Goal: Task Accomplishment & Management: Manage account settings

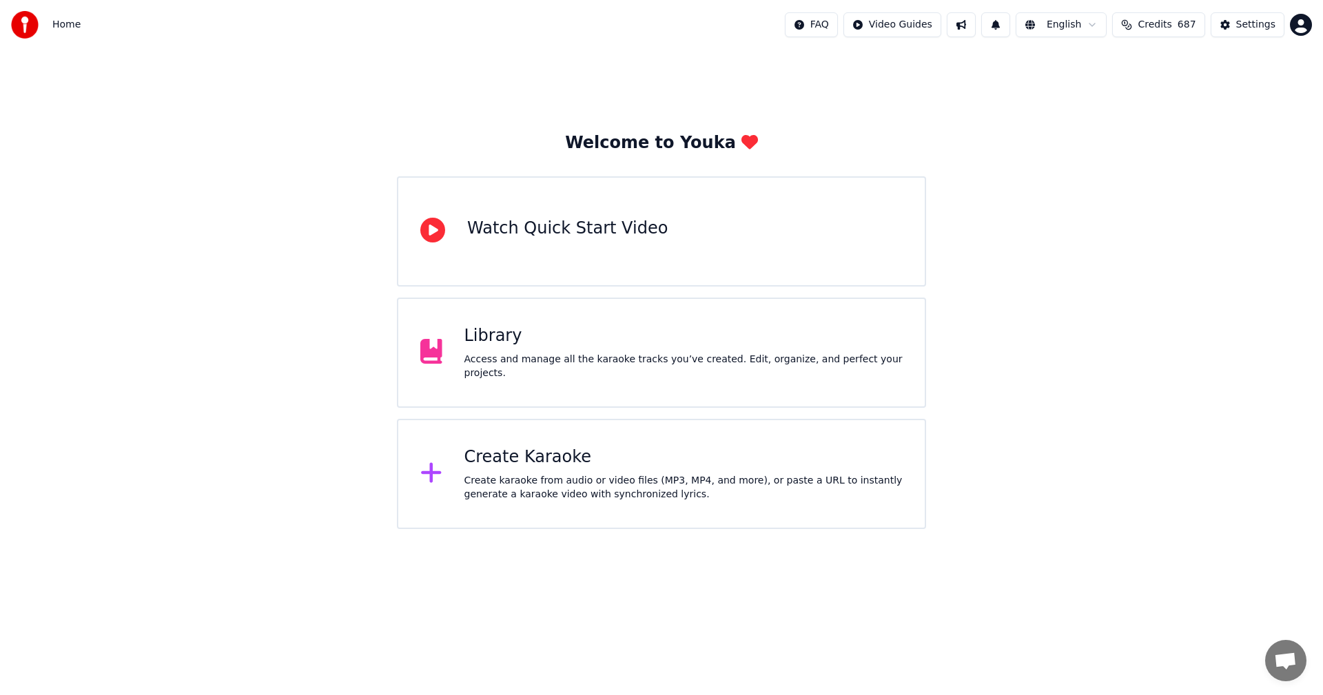
click at [543, 364] on div "Access and manage all the karaoke tracks you’ve created. Edit, organize, and pe…" at bounding box center [683, 367] width 439 height 28
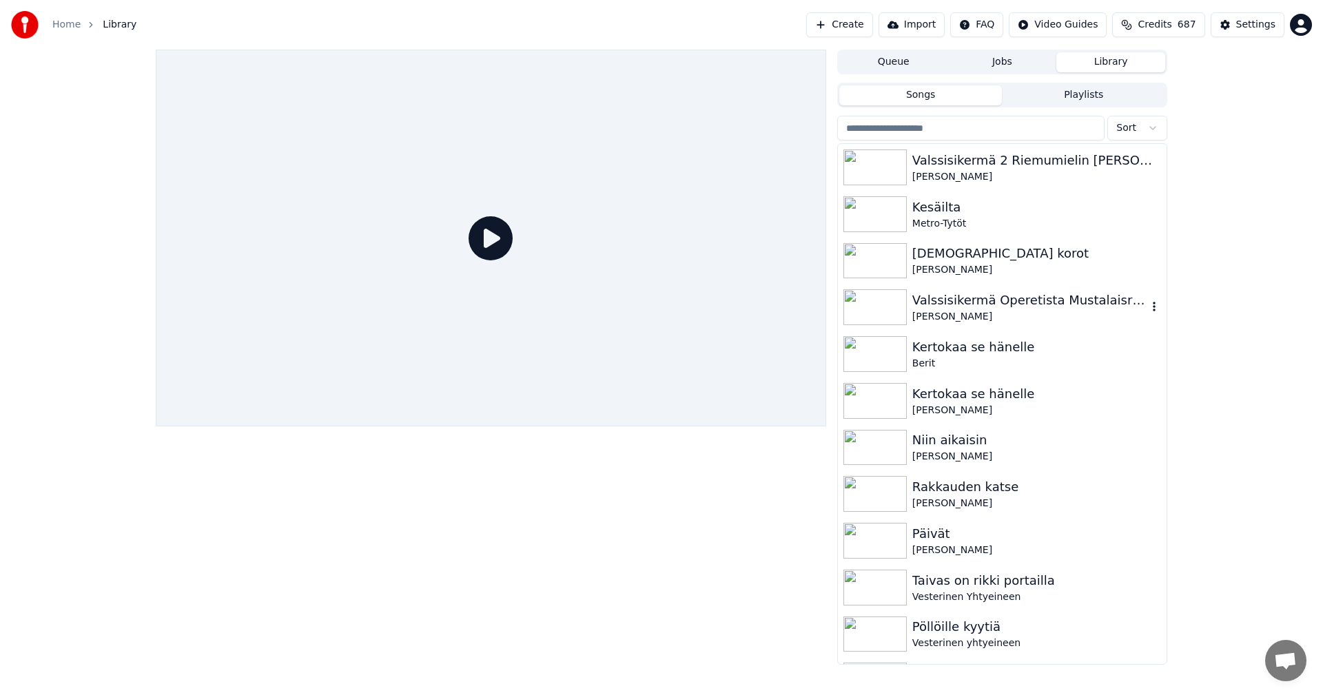
click at [1029, 303] on div "Valssisikermä Operetista Mustalaisruhtinatar" at bounding box center [1029, 300] width 235 height 19
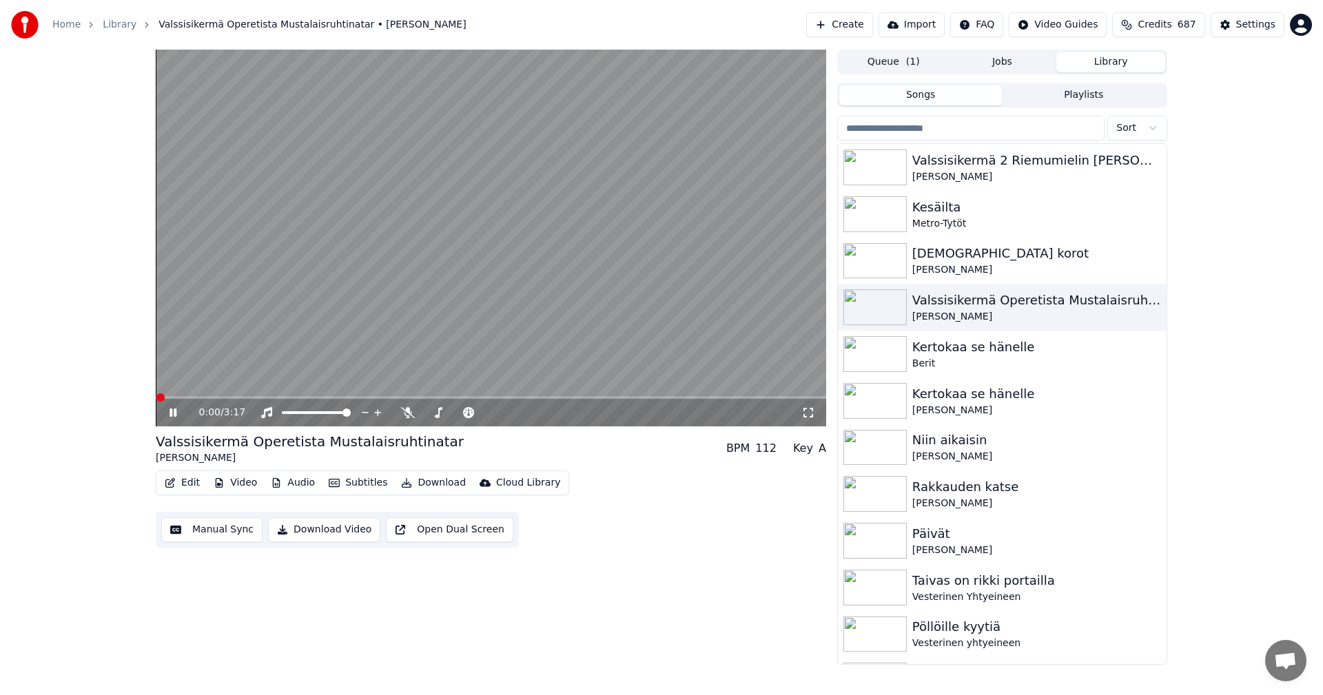
click at [203, 478] on button "Edit" at bounding box center [182, 482] width 46 height 19
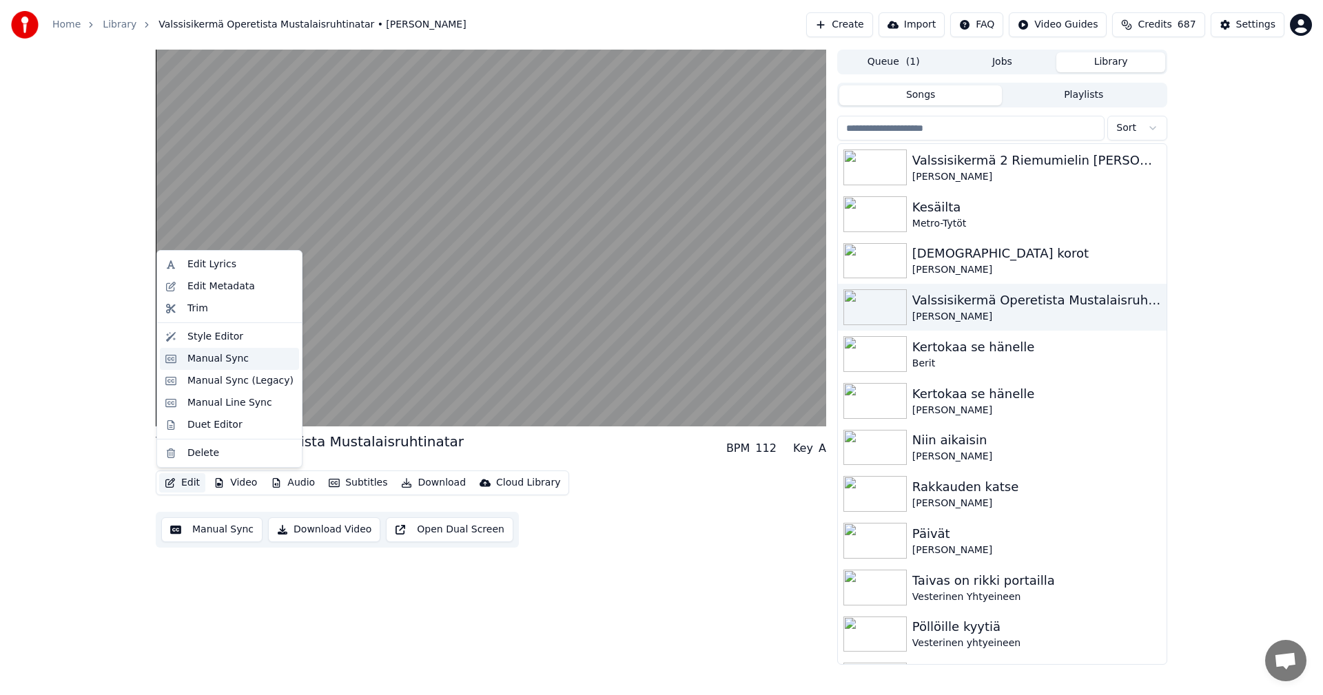
click at [252, 358] on div "Manual Sync" at bounding box center [240, 359] width 106 height 14
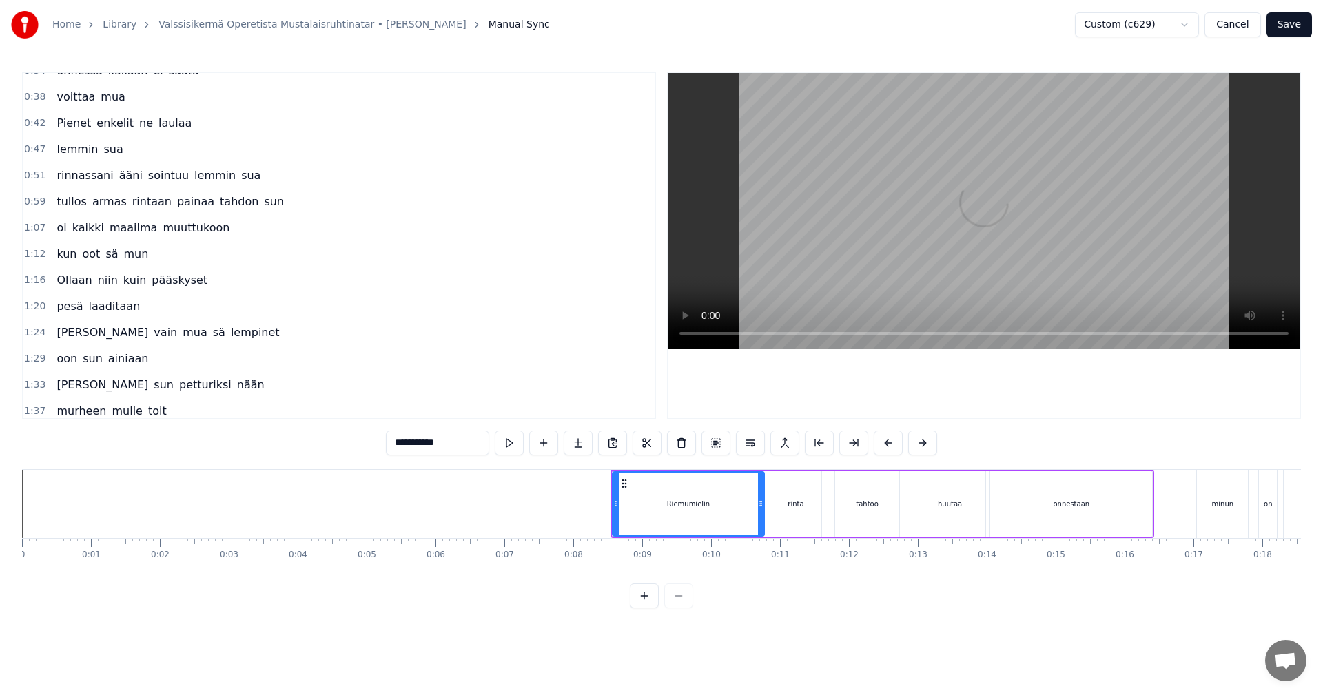
scroll to position [105, 0]
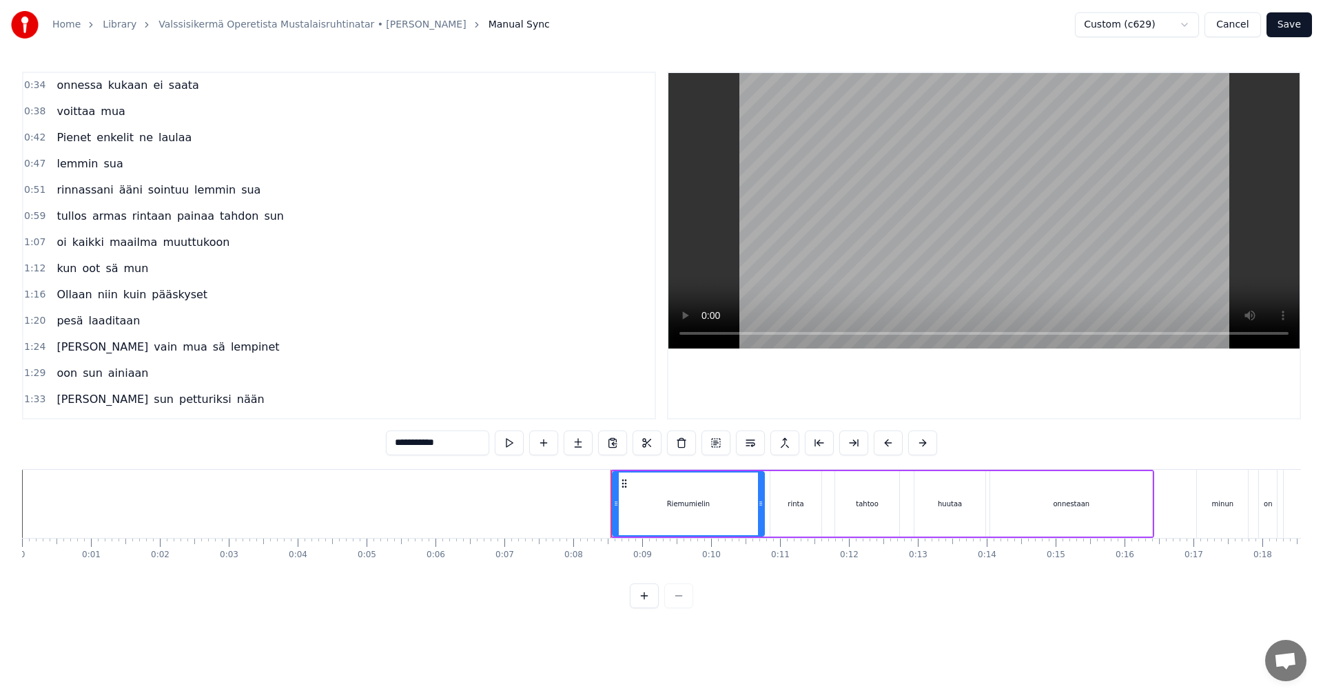
drag, startPoint x: 57, startPoint y: 282, endPoint x: 183, endPoint y: 325, distance: 132.5
click at [194, 328] on div "0:08 [PERSON_NAME] rinta tahtoo huutaa onnestaan 0:17 minun on kaunehin nainen …" at bounding box center [339, 246] width 634 height 348
drag, startPoint x: 67, startPoint y: 282, endPoint x: 152, endPoint y: 390, distance: 137.9
click at [152, 390] on div "0:08 [PERSON_NAME] rinta tahtoo huutaa onnestaan 0:17 minun on kaunehin nainen …" at bounding box center [339, 246] width 634 height 348
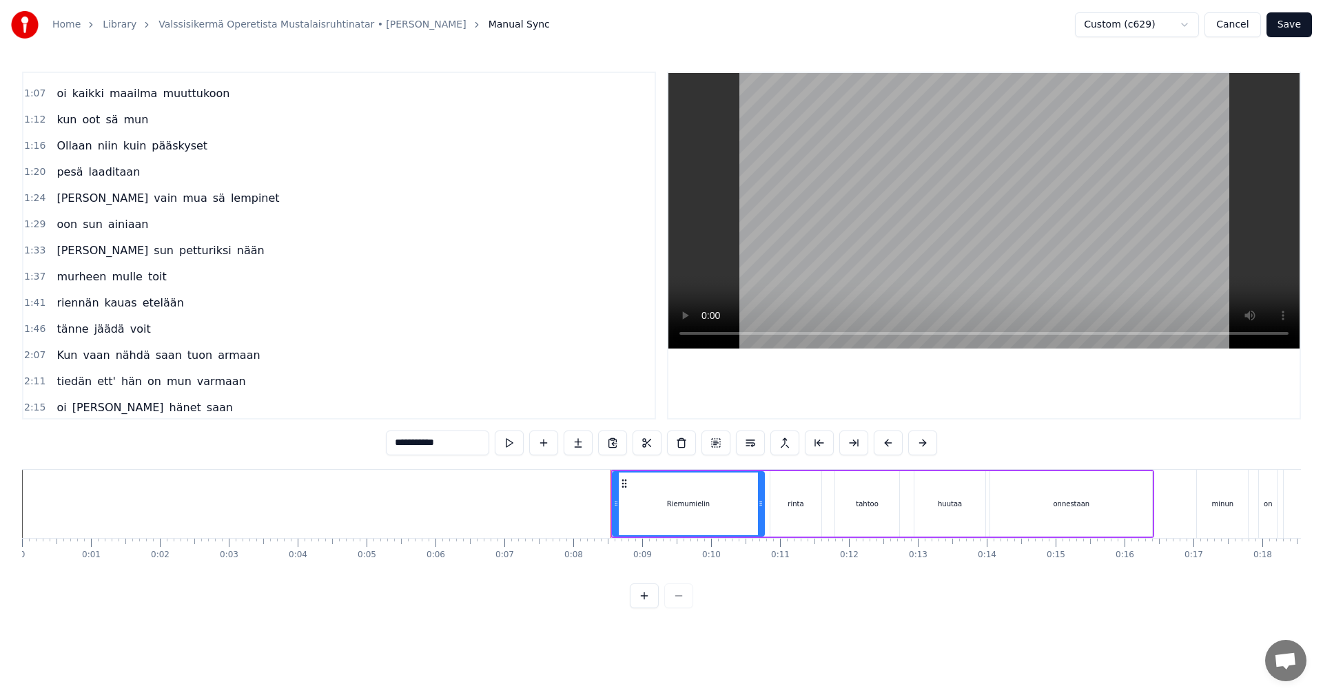
scroll to position [174, 0]
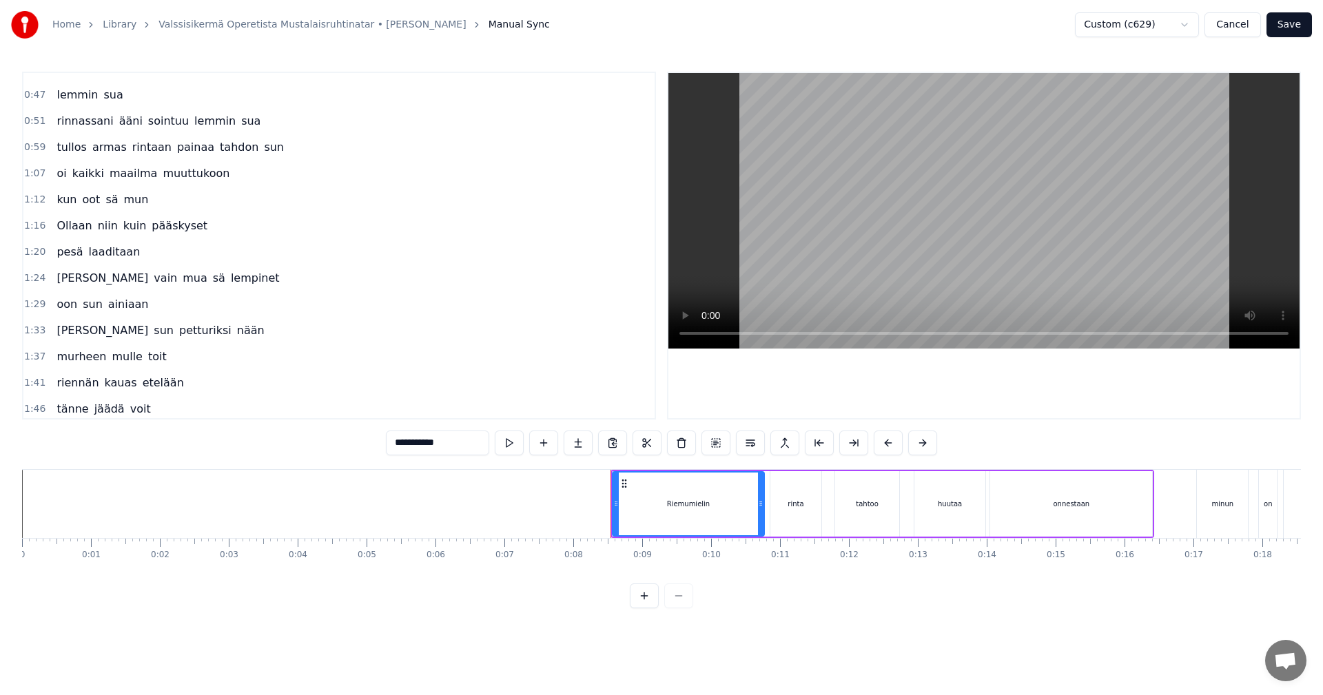
click at [1243, 25] on button "Cancel" at bounding box center [1233, 24] width 56 height 25
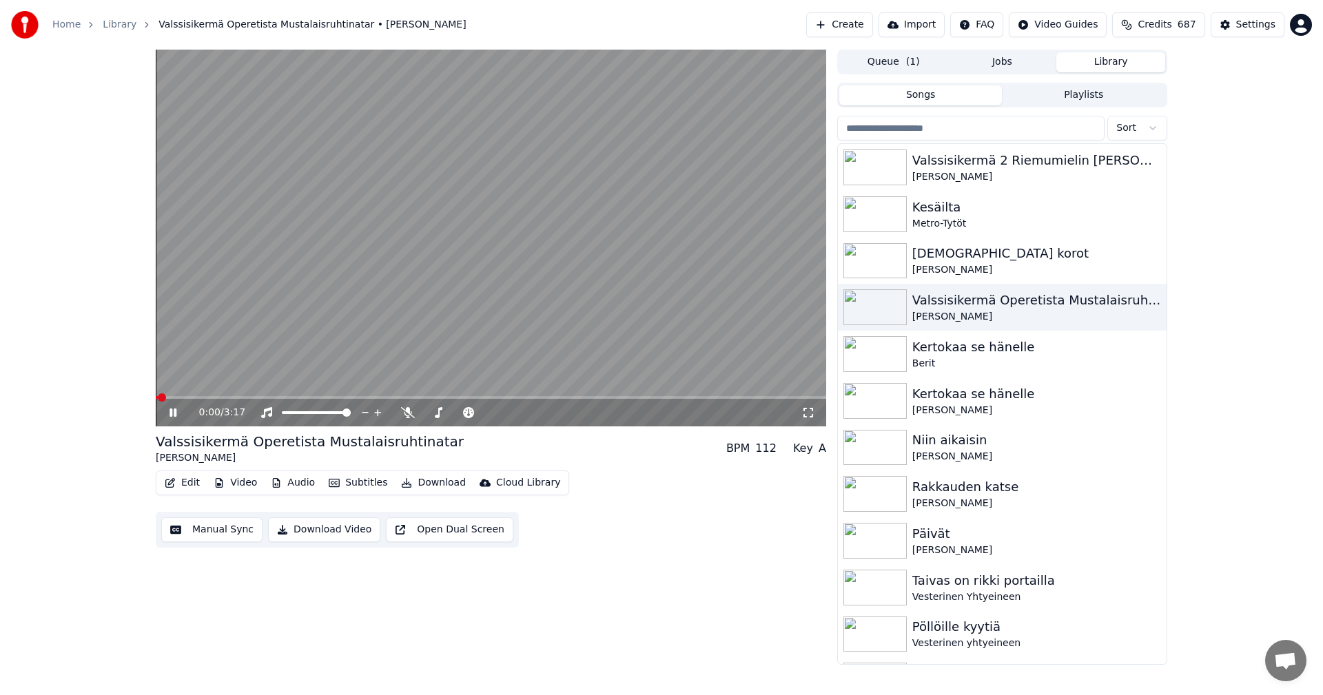
click at [195, 485] on button "Edit" at bounding box center [182, 482] width 46 height 19
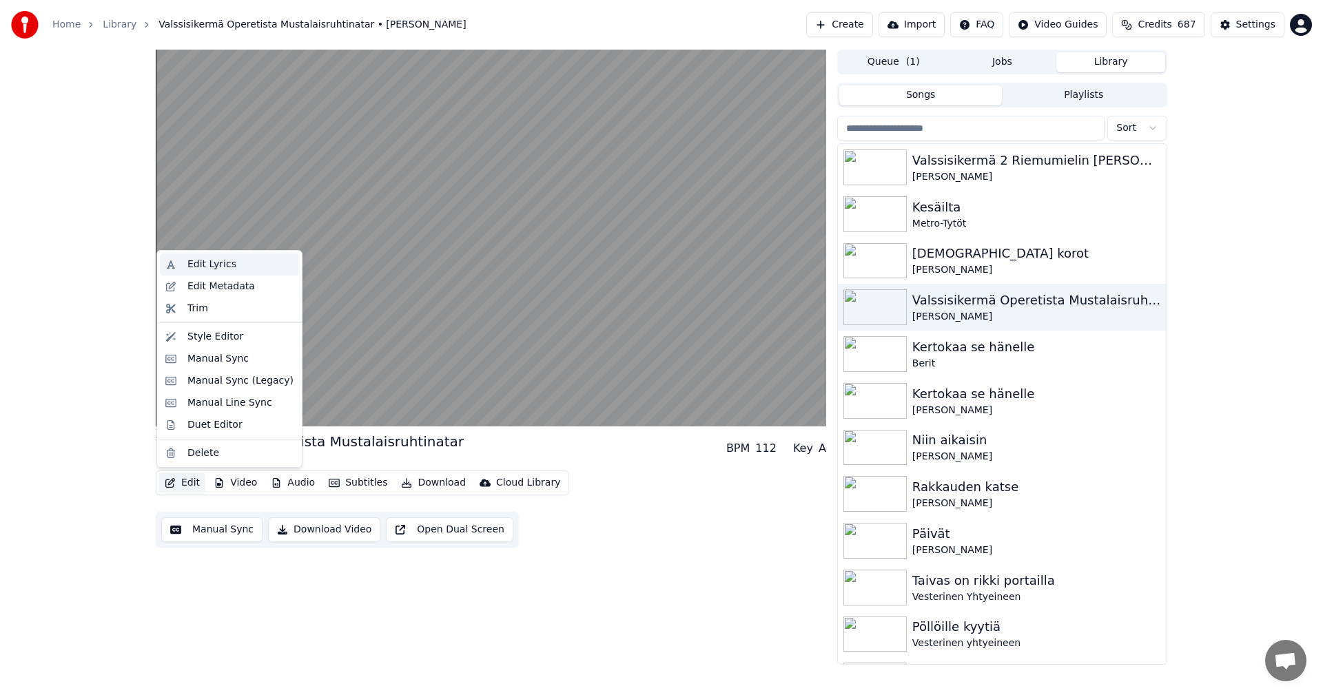
click at [222, 269] on div "Edit Lyrics" at bounding box center [211, 265] width 49 height 14
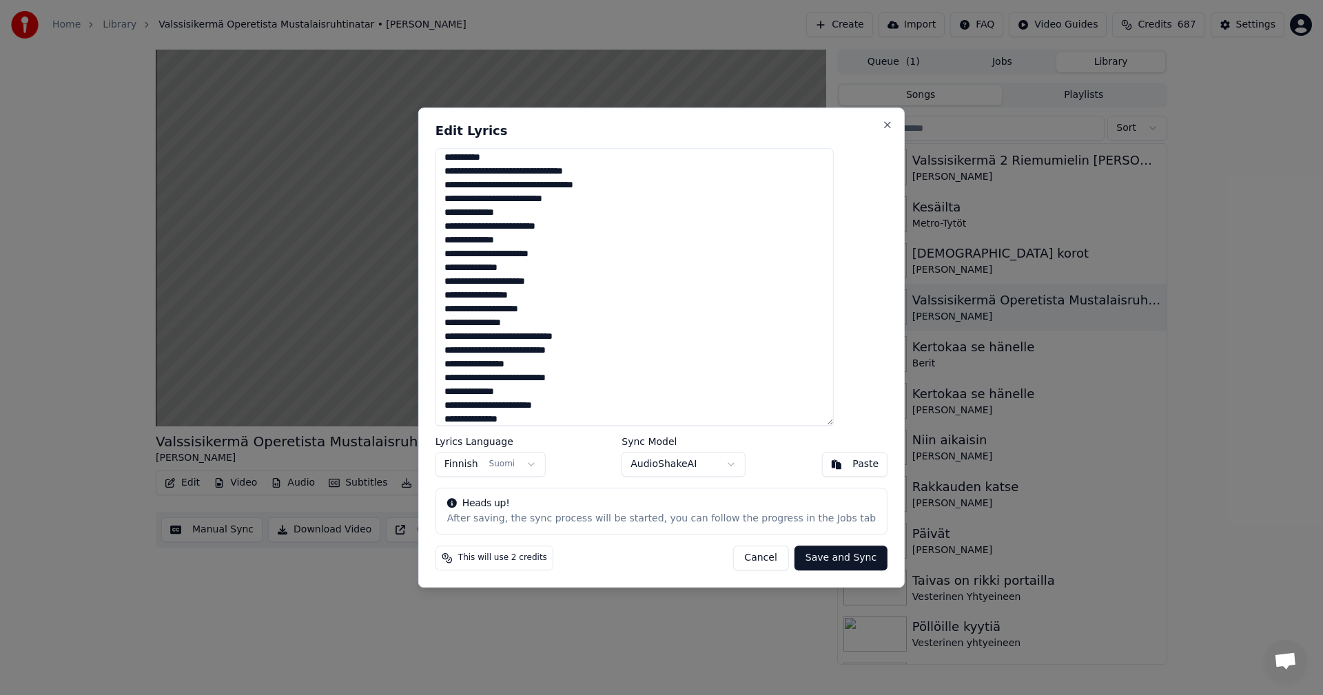
scroll to position [202, 0]
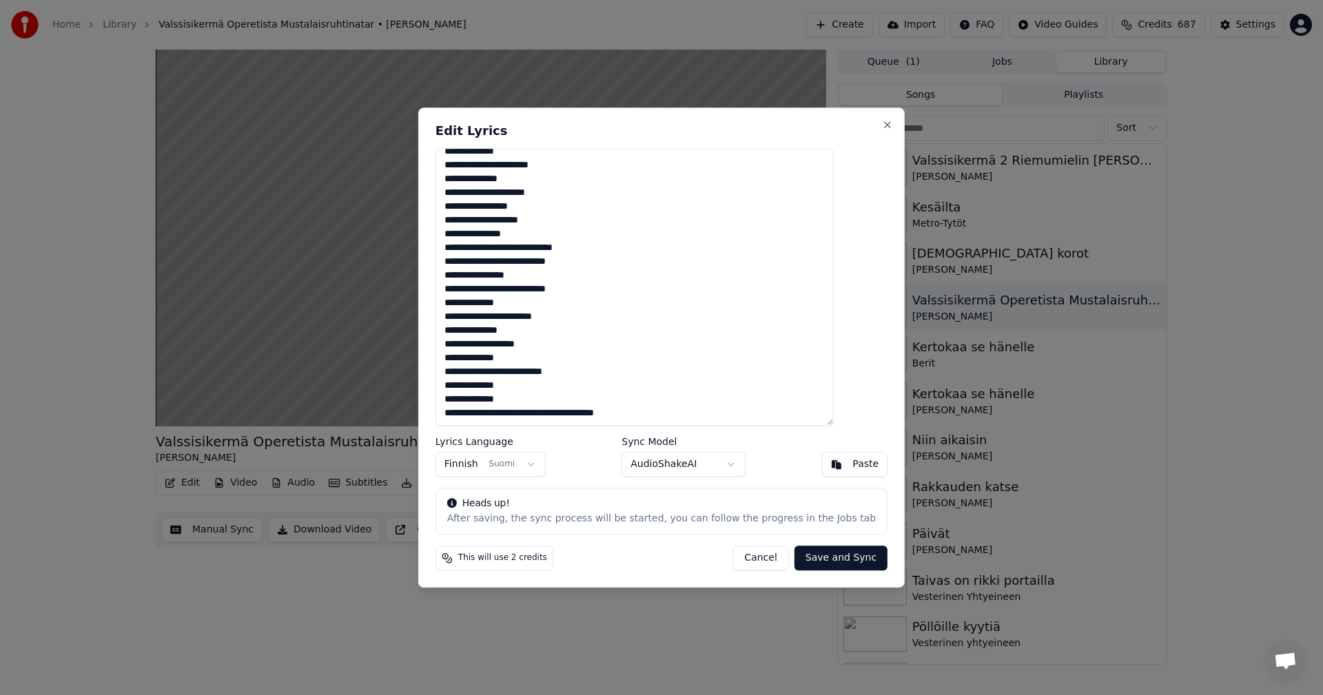
drag, startPoint x: 469, startPoint y: 340, endPoint x: 664, endPoint y: 411, distance: 207.5
click at [664, 411] on textarea "**********" at bounding box center [635, 287] width 398 height 278
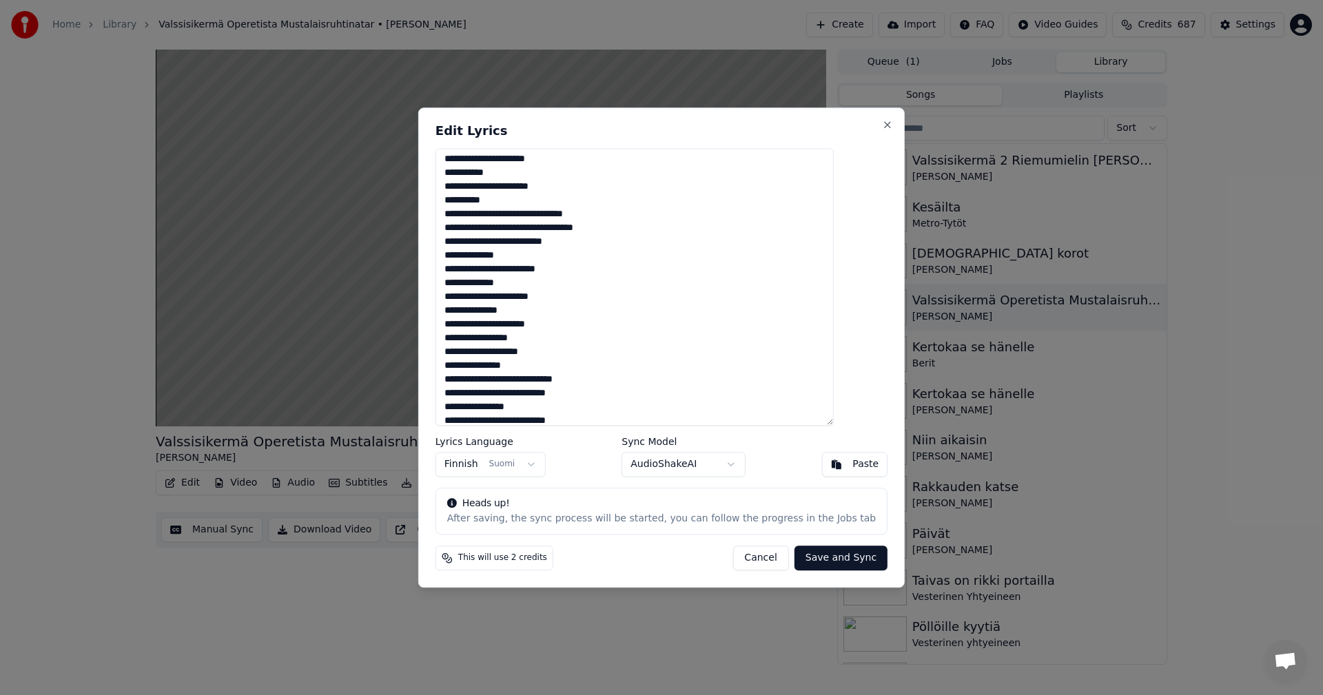
scroll to position [64, 0]
click at [882, 127] on button "Close" at bounding box center [887, 124] width 11 height 11
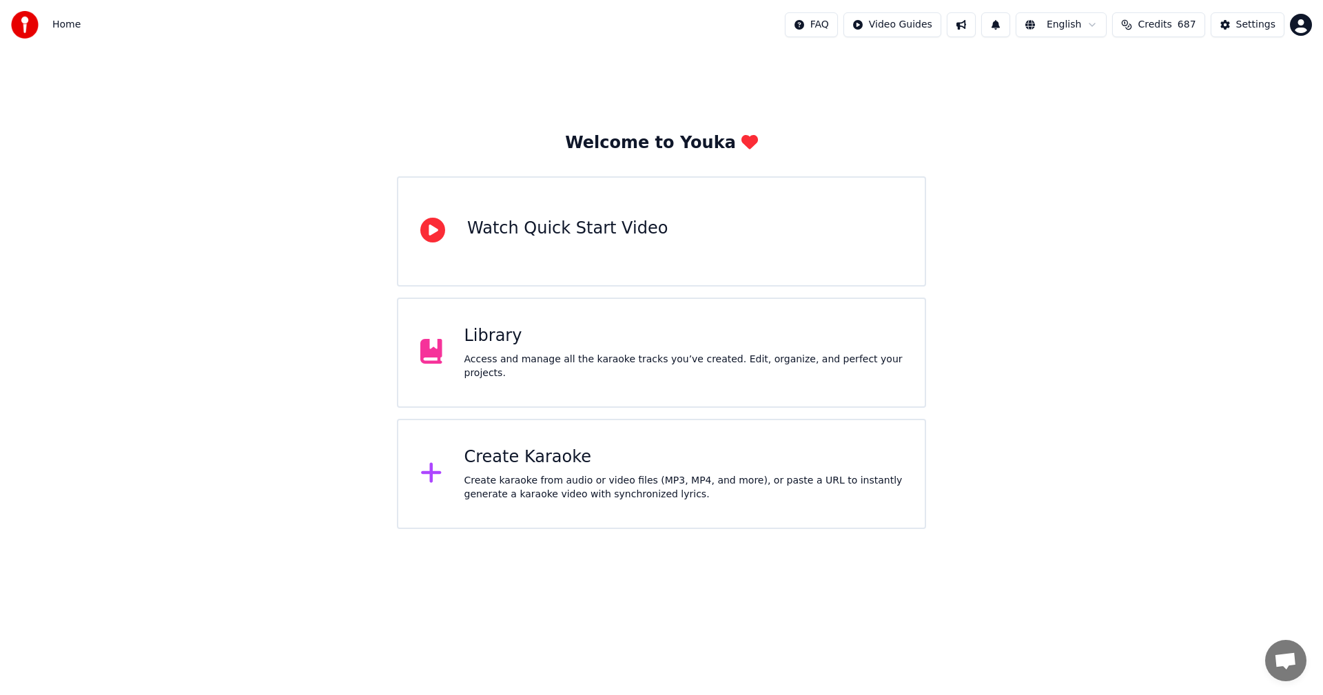
click at [504, 344] on div "Library" at bounding box center [683, 336] width 439 height 22
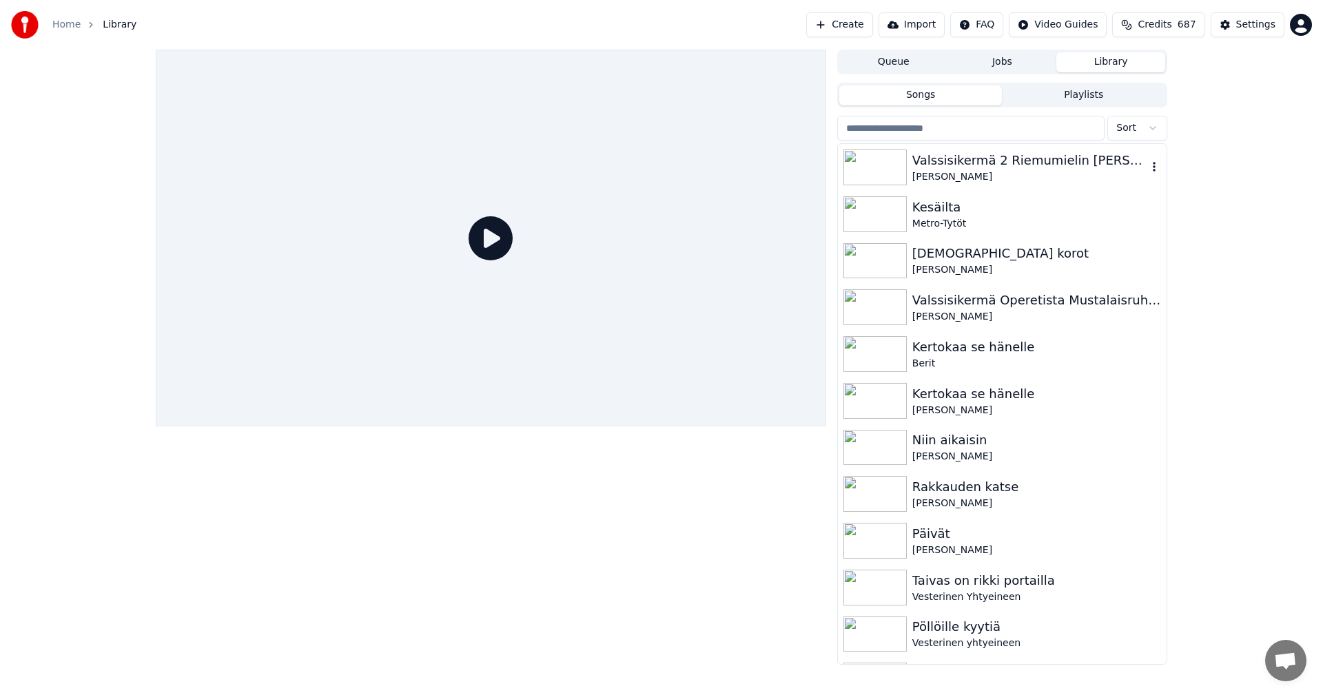
click at [987, 165] on div "Valssisikermä 2 Riemumielin [PERSON_NAME], Kerran viel, Kuten kukkaset puhkeama…" at bounding box center [1029, 160] width 235 height 19
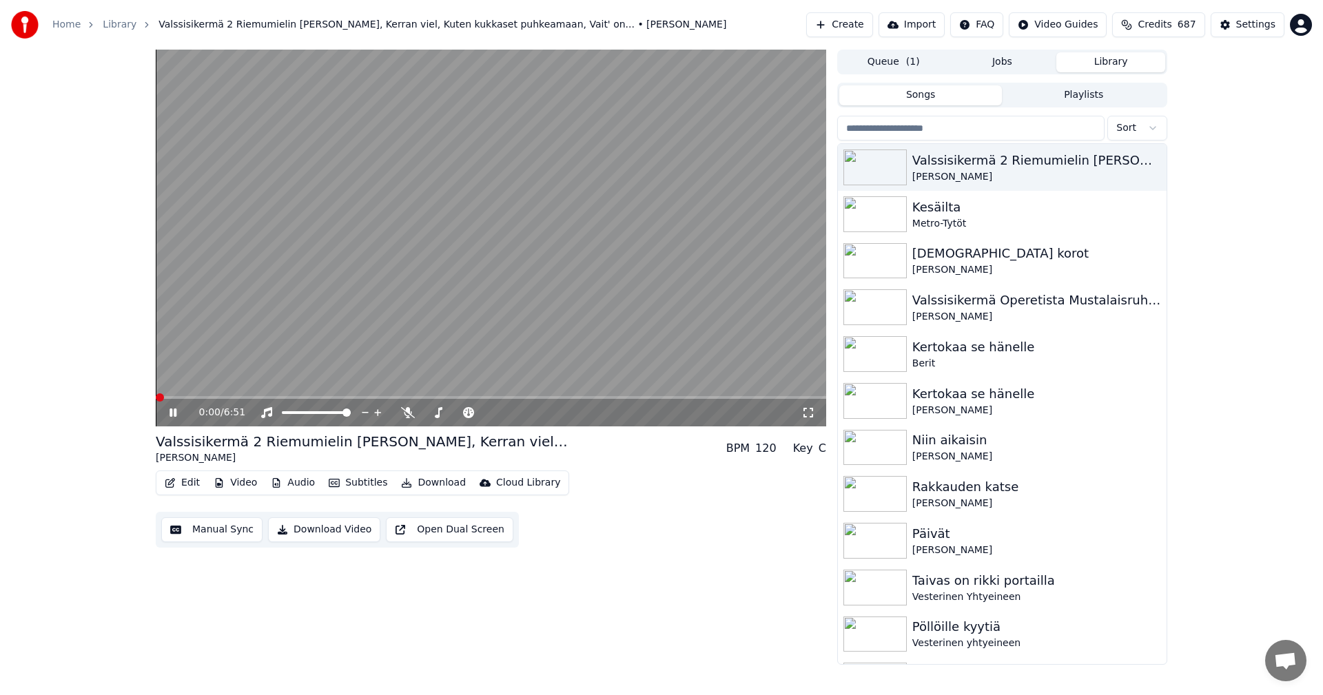
click at [192, 482] on button "Edit" at bounding box center [182, 482] width 46 height 19
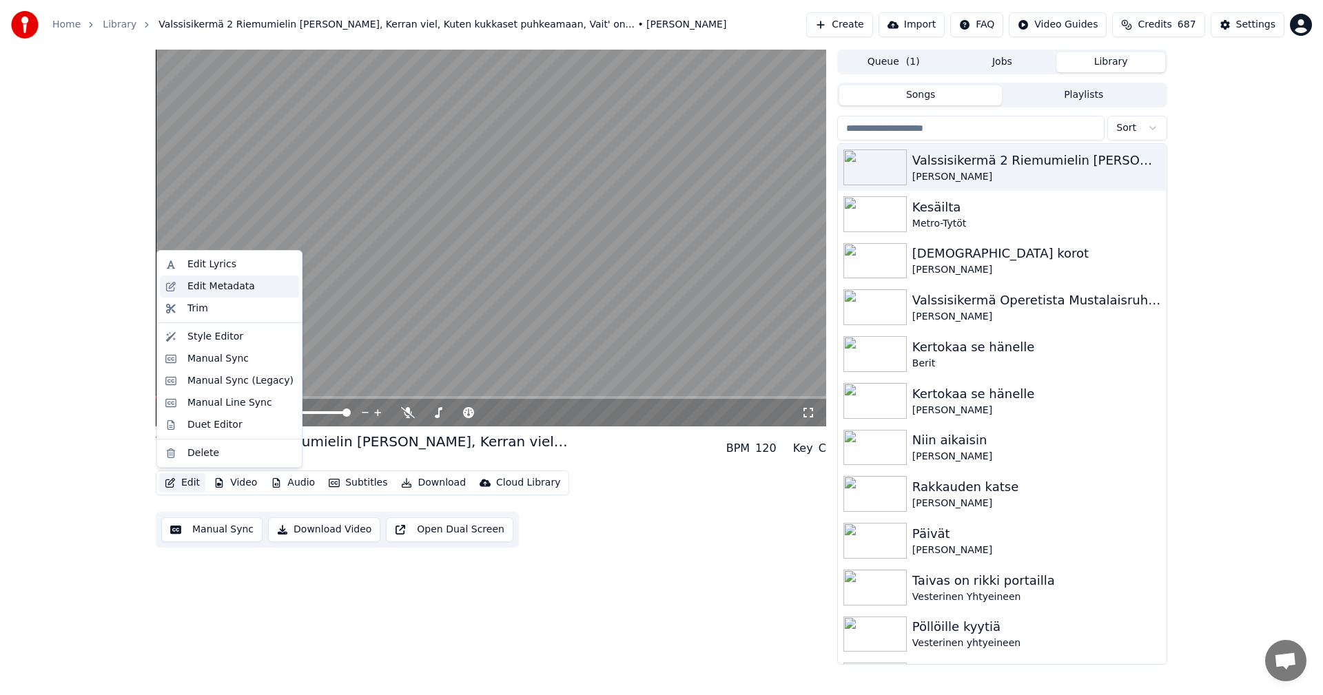
click at [241, 289] on div "Edit Metadata" at bounding box center [221, 287] width 68 height 14
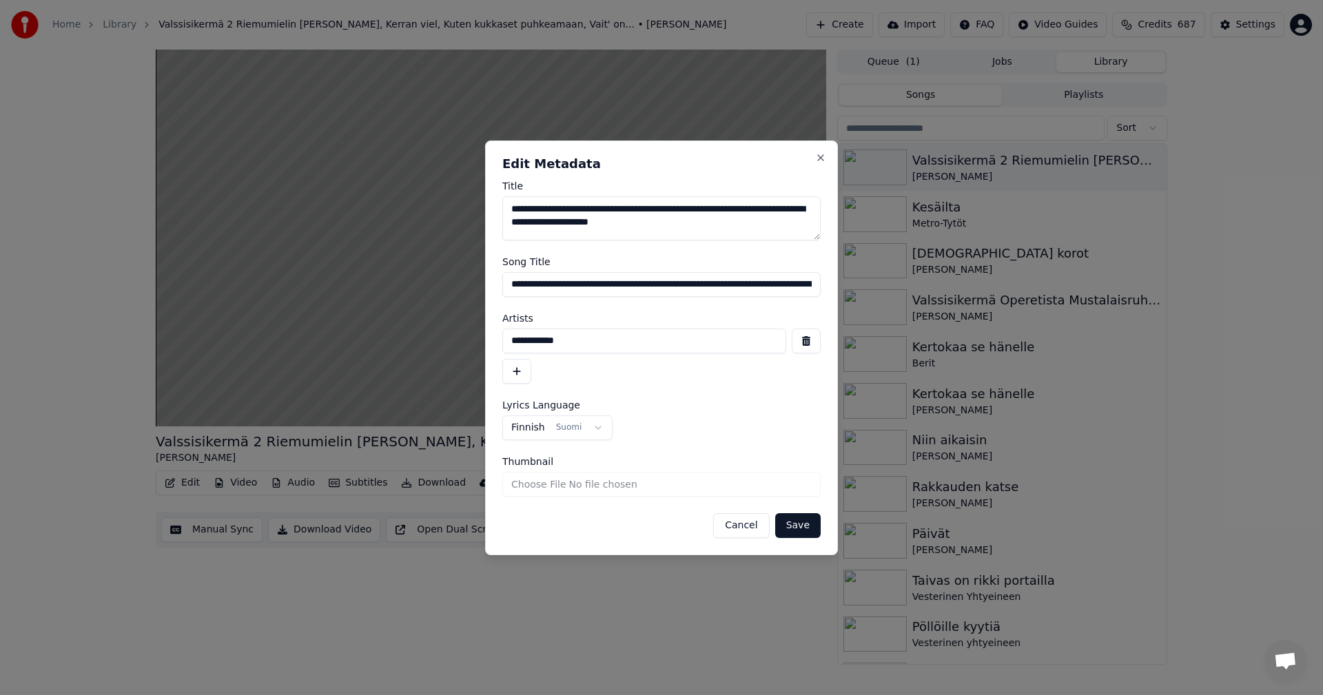
click at [759, 525] on button "Cancel" at bounding box center [741, 525] width 56 height 25
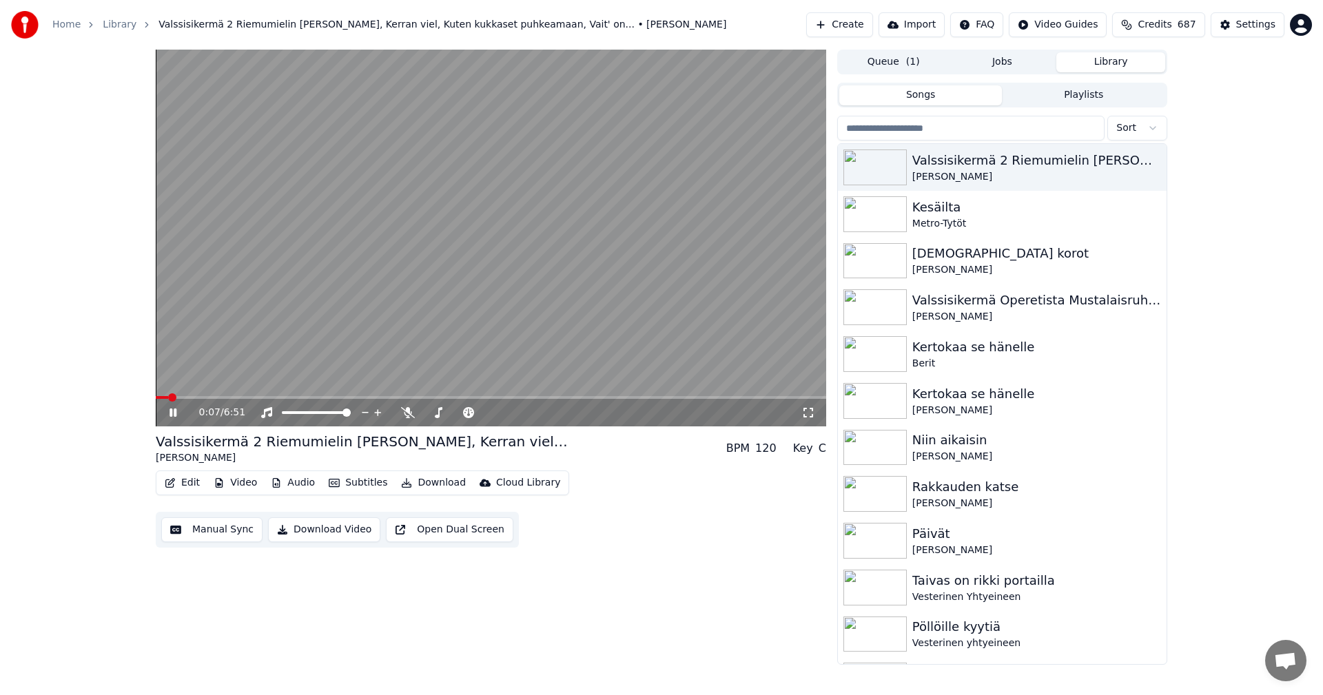
click at [174, 413] on icon at bounding box center [173, 413] width 7 height 8
click at [185, 480] on button "Edit" at bounding box center [182, 482] width 46 height 19
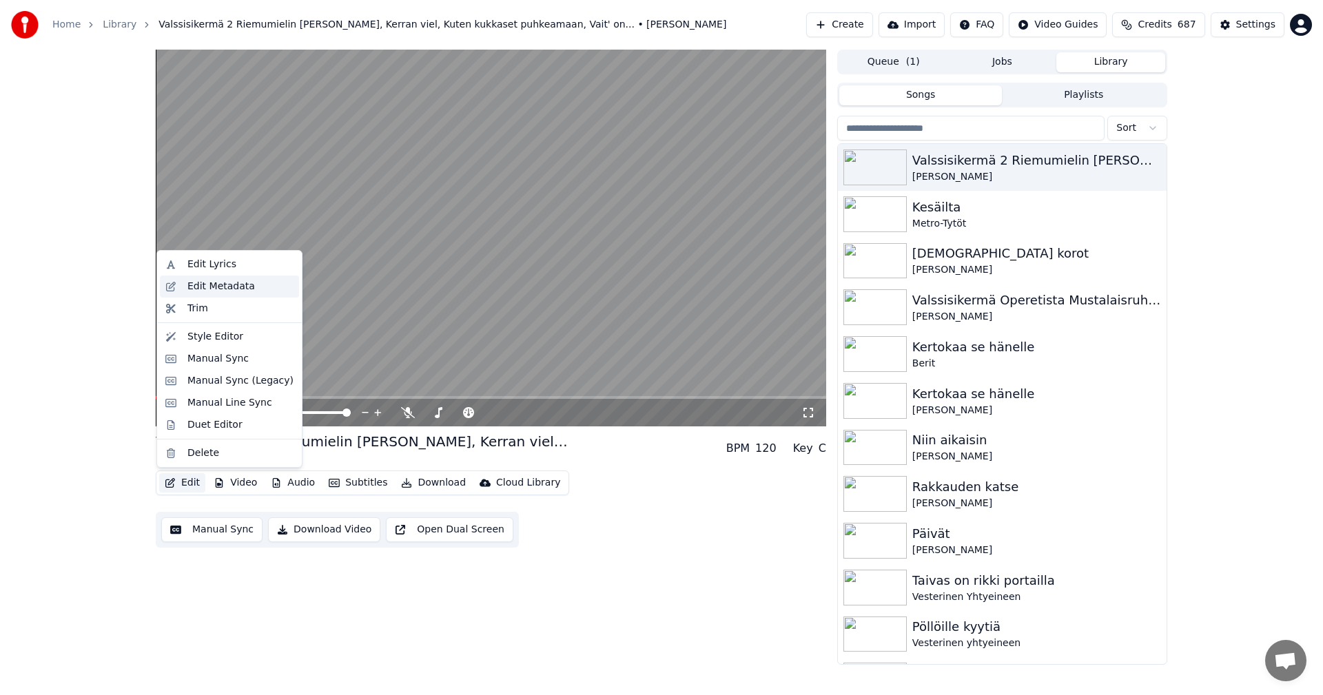
click at [244, 284] on div "Edit Metadata" at bounding box center [221, 287] width 68 height 14
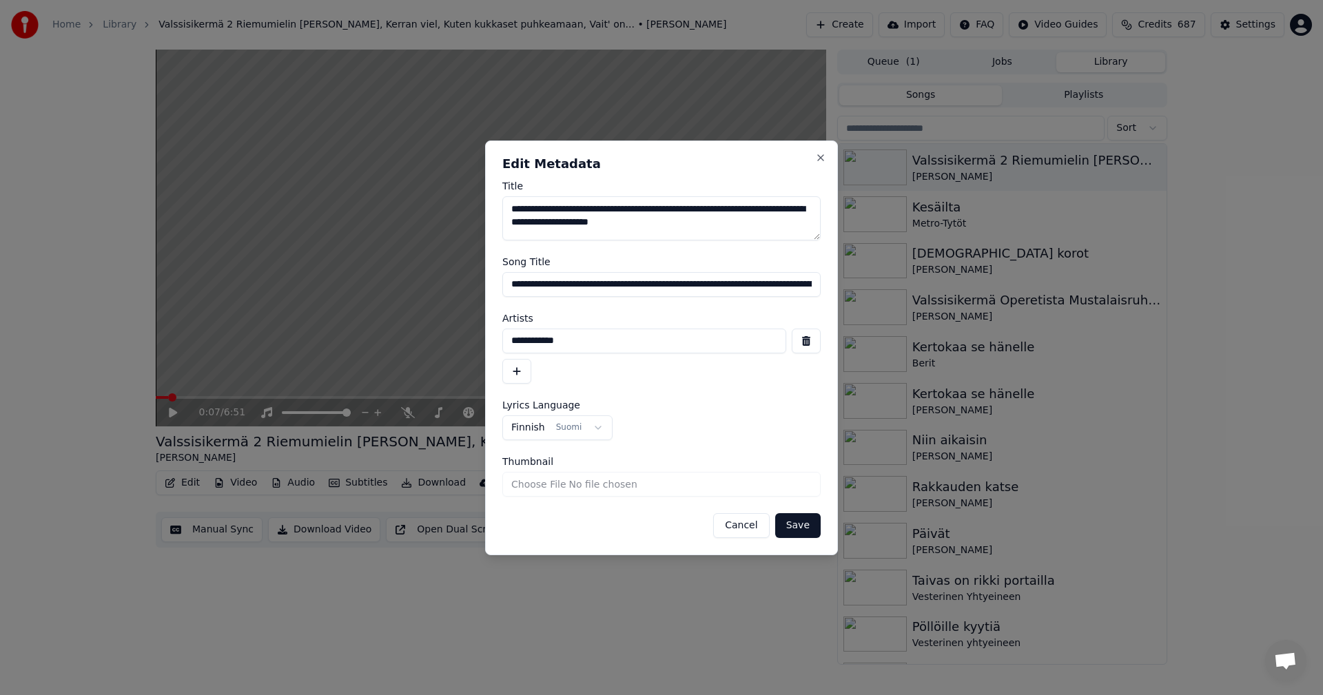
click at [574, 285] on input "**********" at bounding box center [661, 284] width 318 height 25
click at [775, 513] on button "Save" at bounding box center [797, 525] width 45 height 25
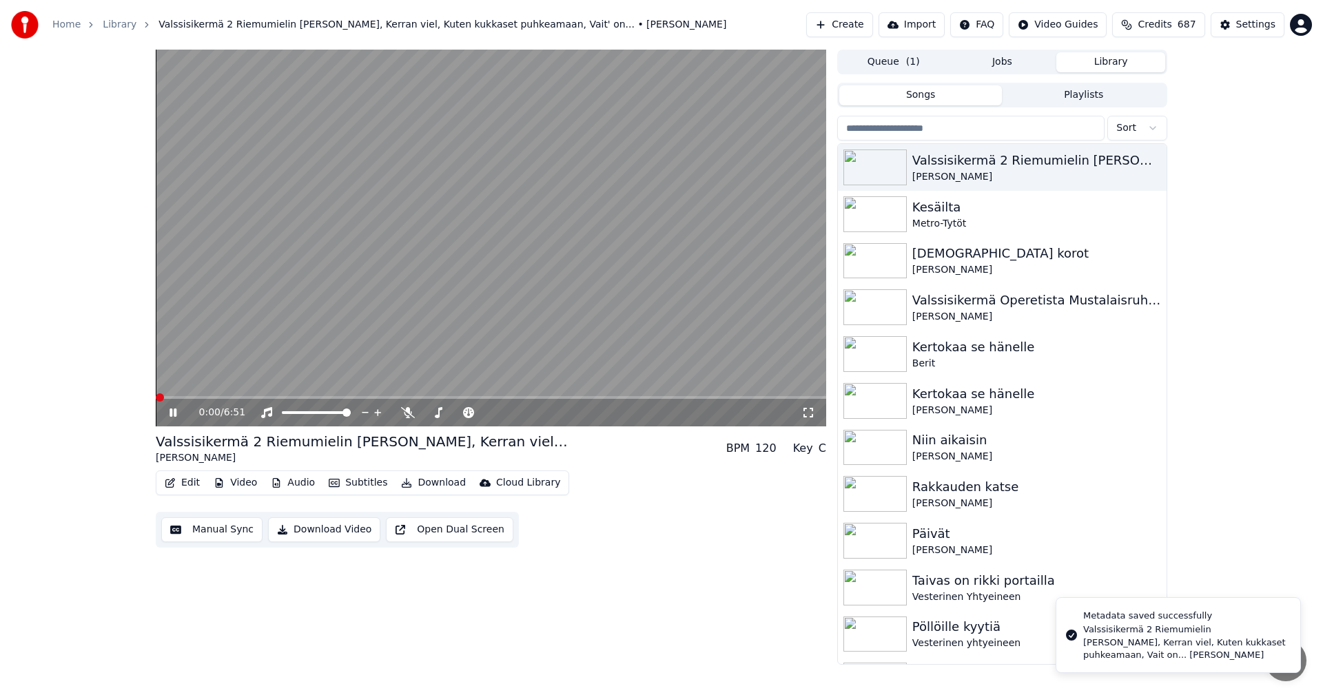
click at [196, 477] on button "Edit" at bounding box center [182, 482] width 46 height 19
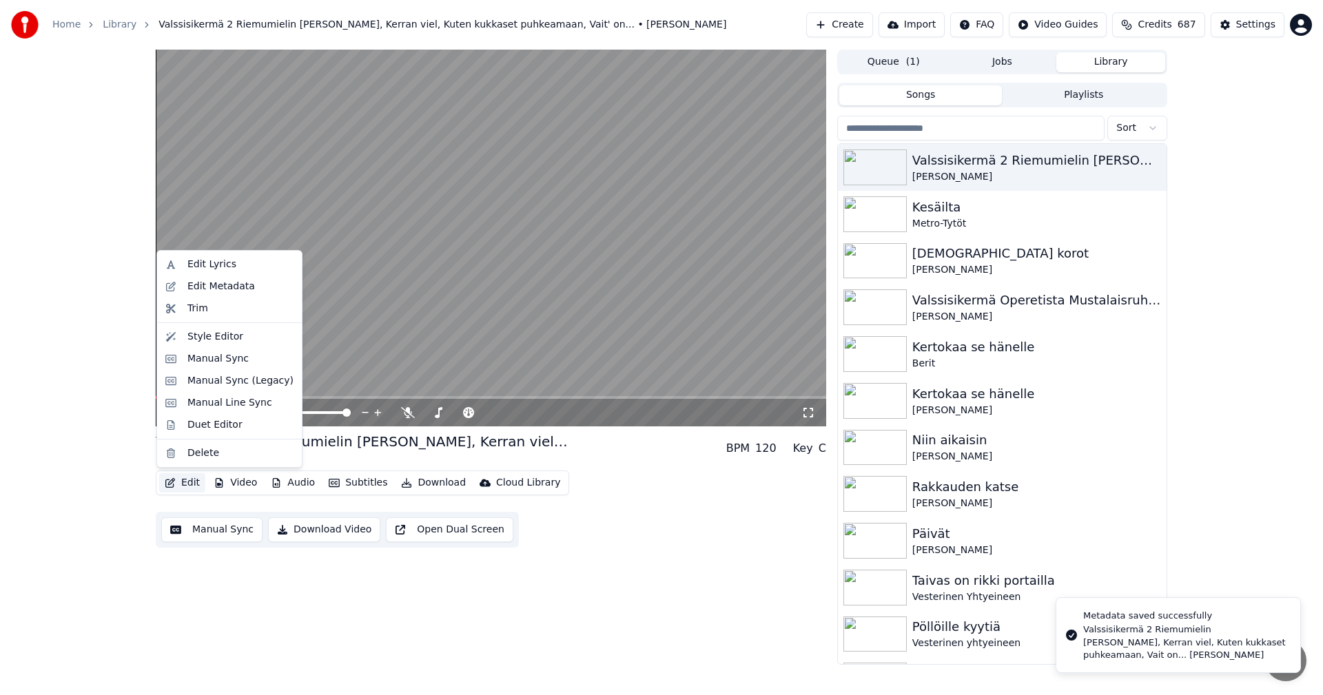
click at [38, 458] on div "0:09 / 6:51 Valssisikermä 2 Riemumielin rinta tahtoo, Kerran viel, Kuten kukkas…" at bounding box center [661, 357] width 1323 height 615
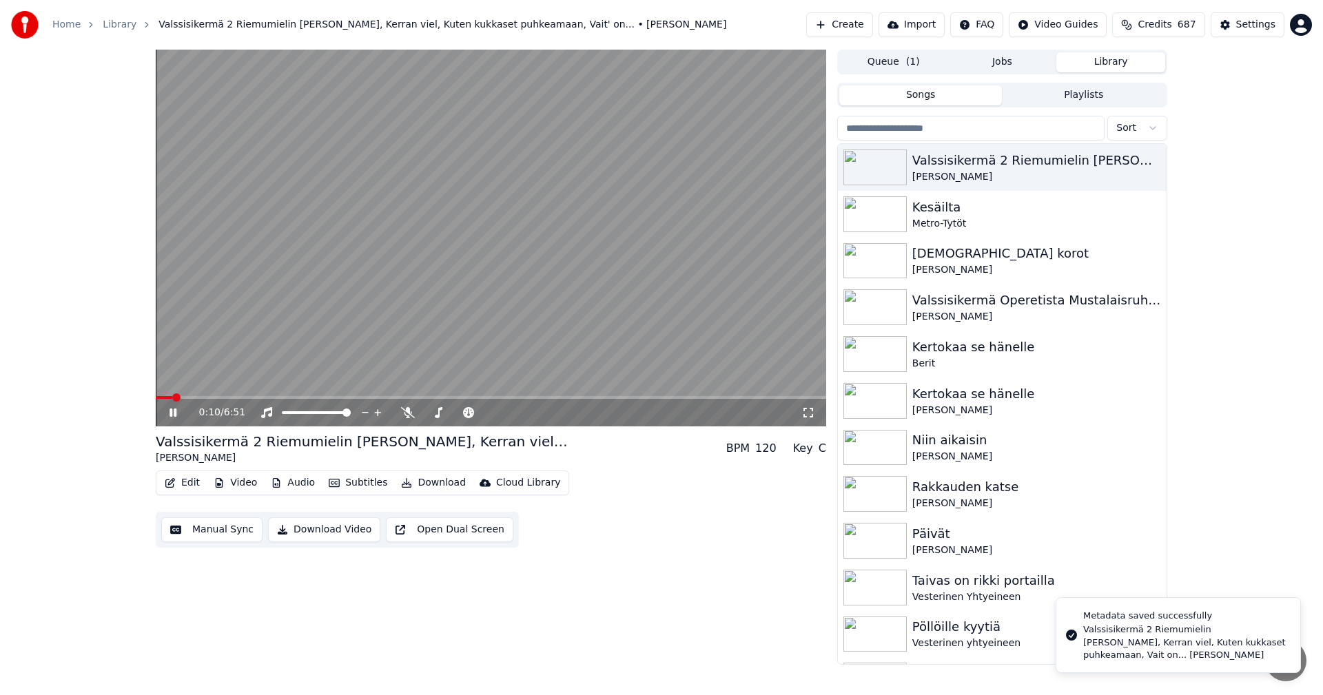
click at [171, 411] on icon at bounding box center [173, 413] width 7 height 8
click at [181, 485] on button "Edit" at bounding box center [182, 482] width 46 height 19
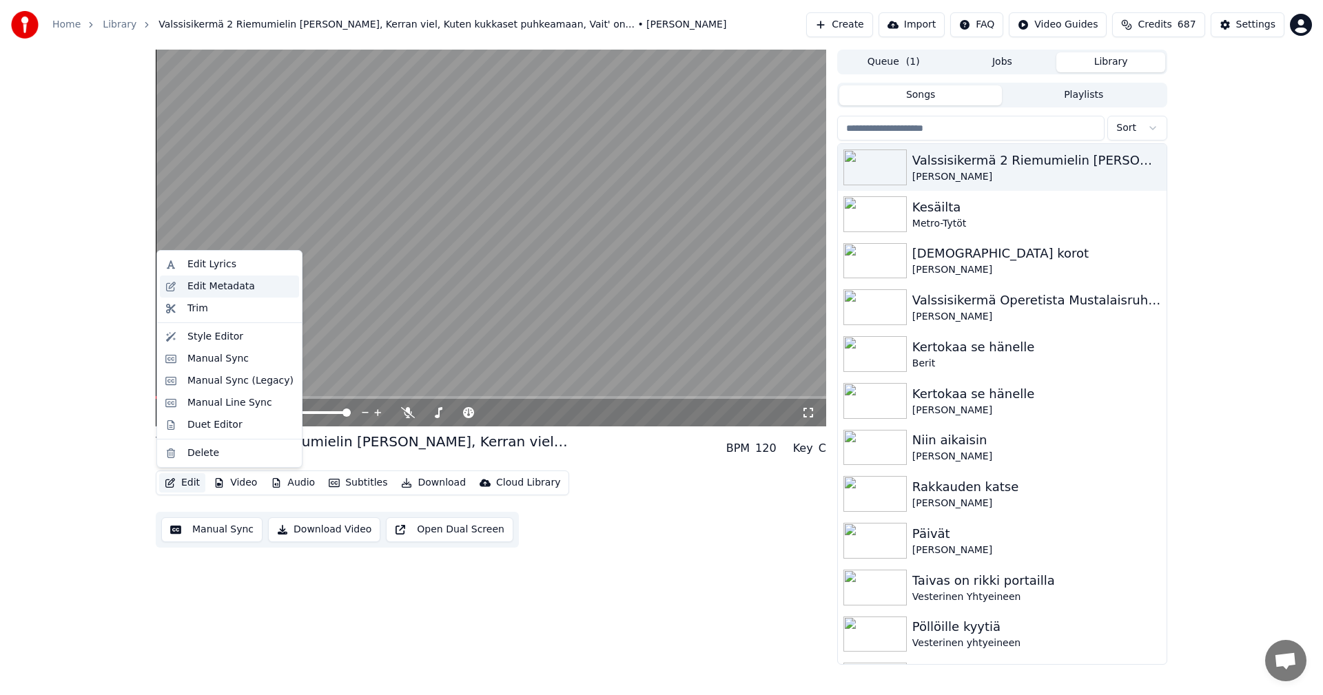
click at [252, 293] on div "Edit Metadata" at bounding box center [240, 287] width 106 height 14
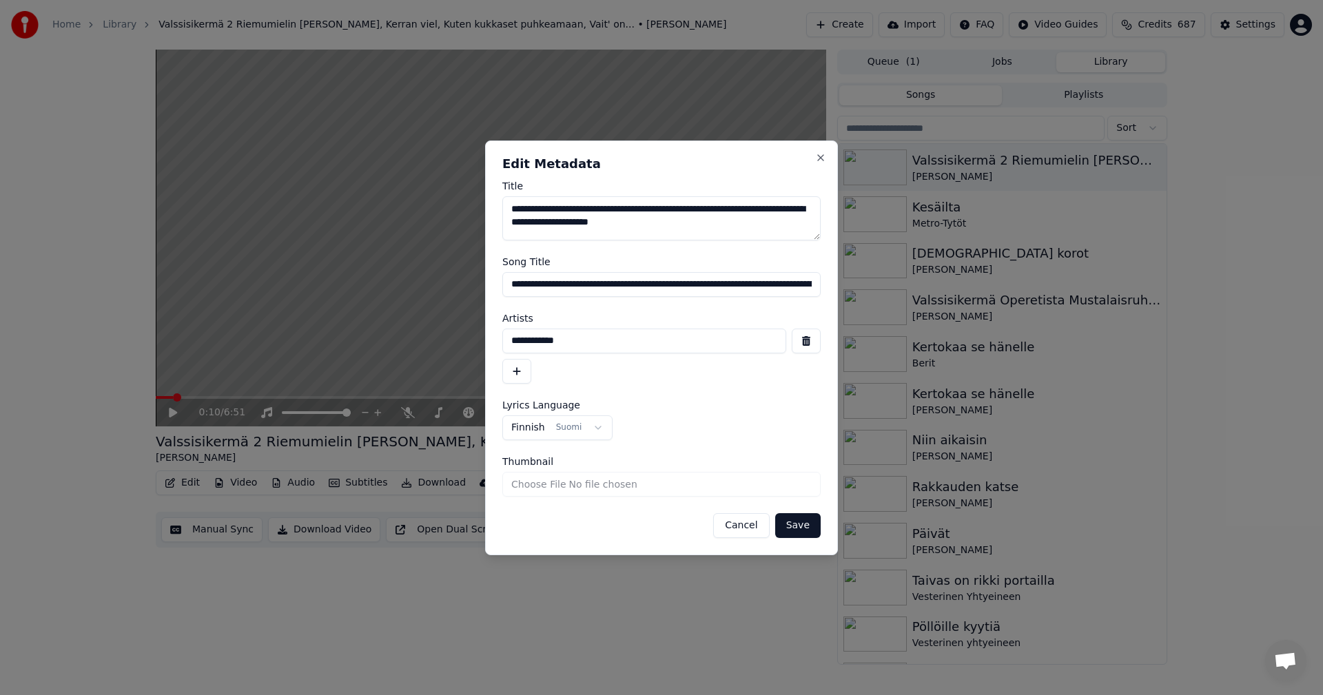
click at [578, 286] on input "**********" at bounding box center [661, 284] width 318 height 25
click at [775, 513] on button "Save" at bounding box center [797, 525] width 45 height 25
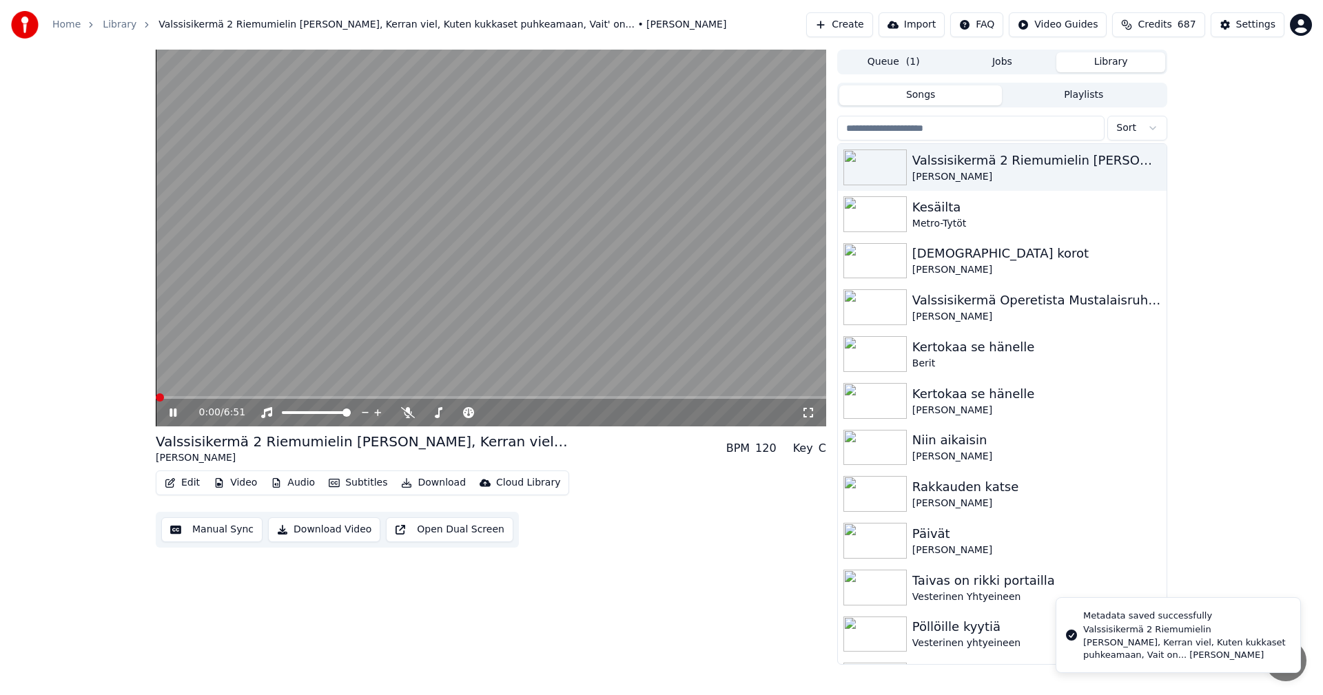
click at [185, 489] on button "Edit" at bounding box center [182, 482] width 46 height 19
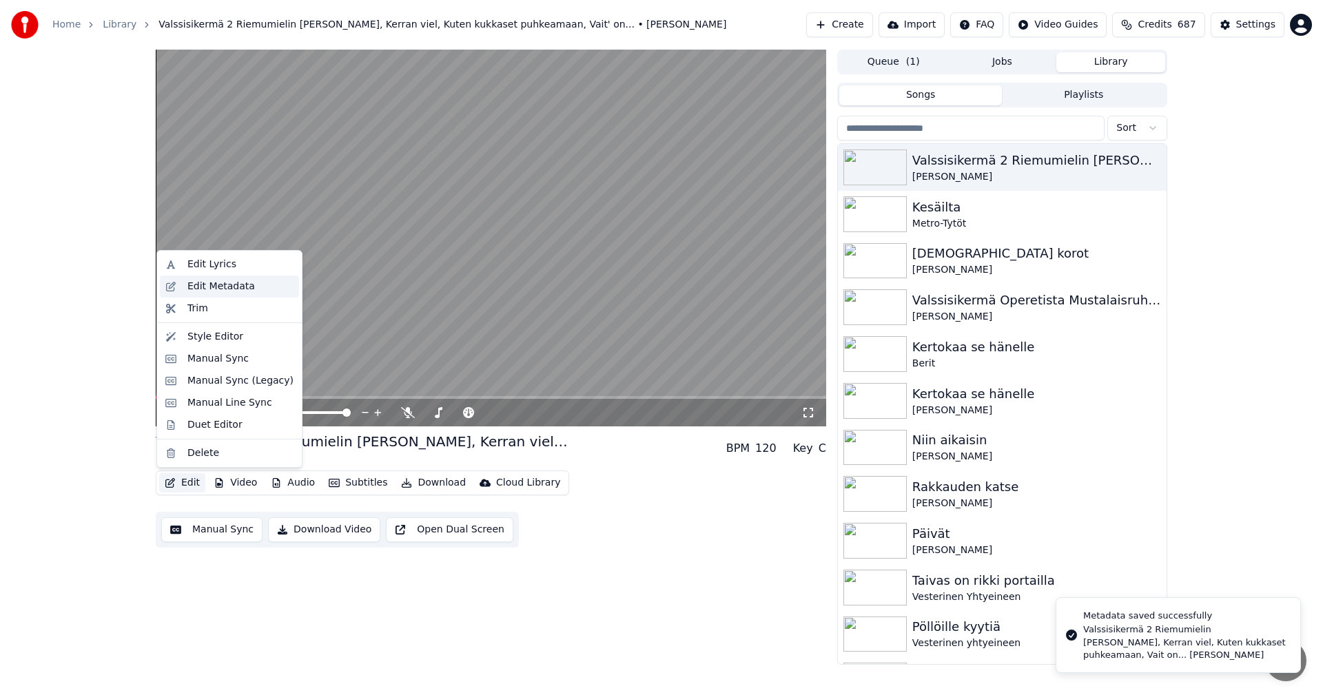
click at [238, 289] on div "Edit Metadata" at bounding box center [221, 287] width 68 height 14
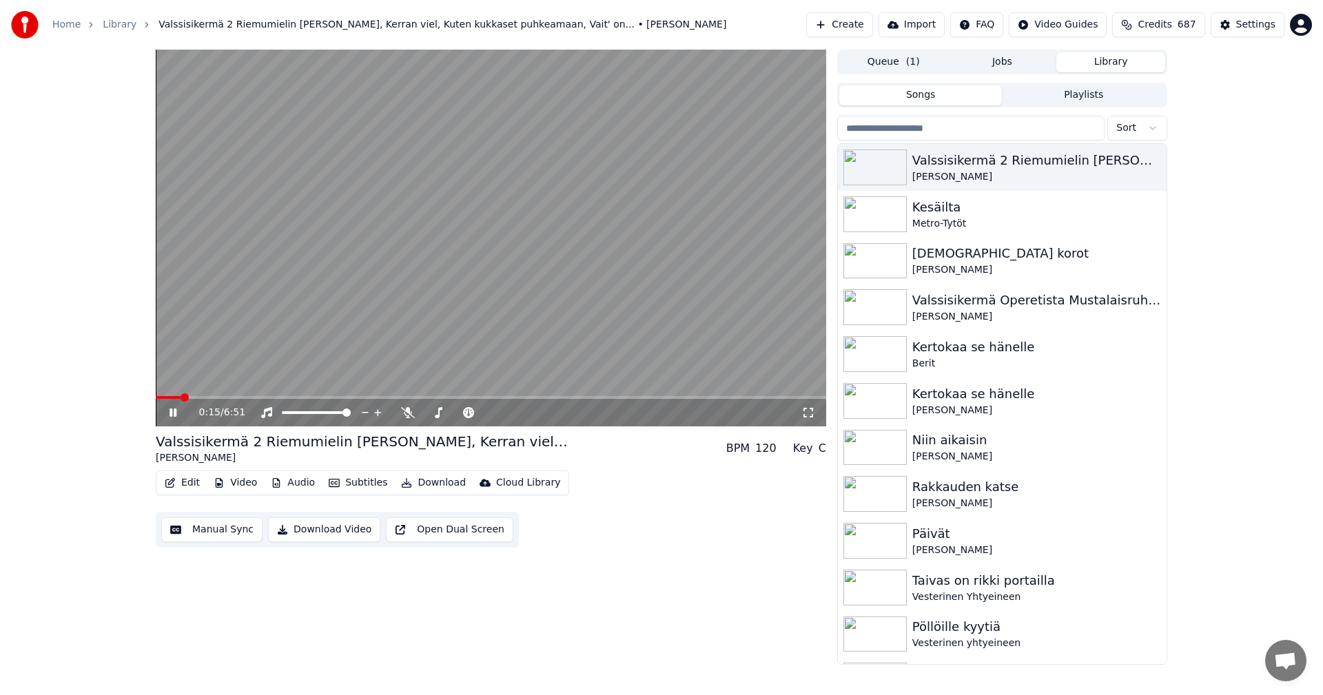
click at [179, 410] on icon at bounding box center [183, 412] width 32 height 11
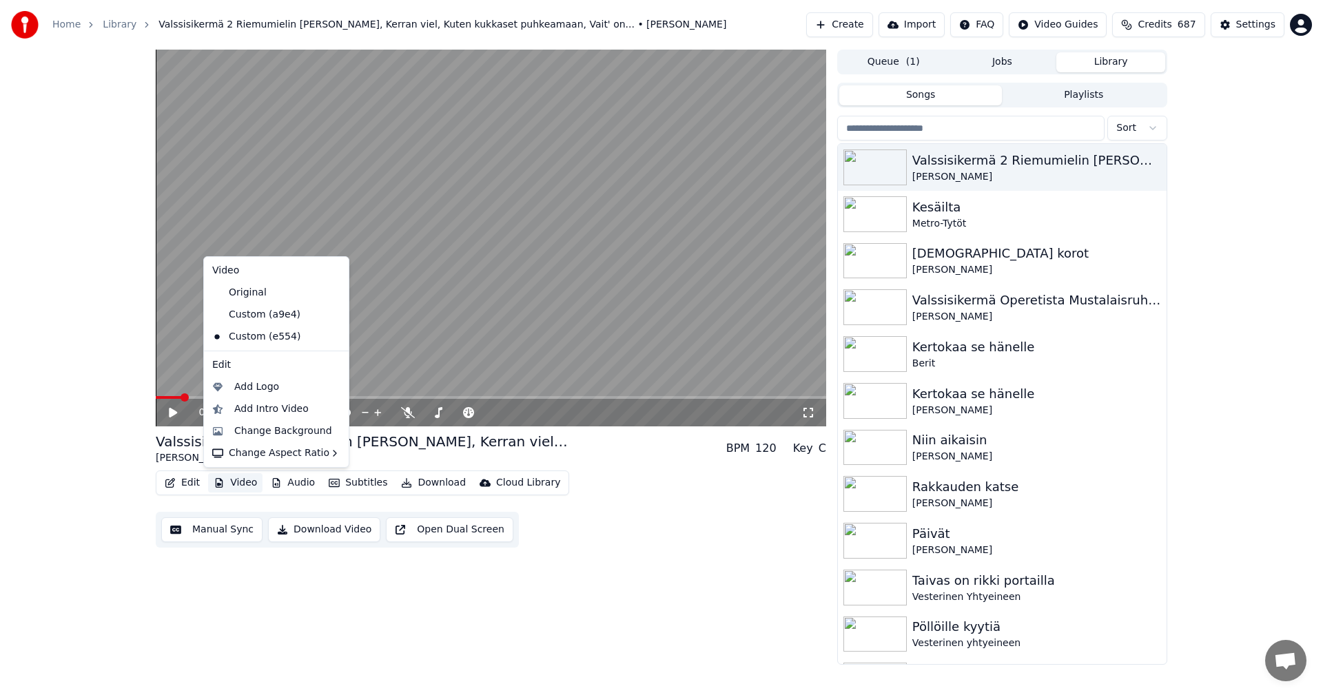
click at [236, 478] on button "Video" at bounding box center [235, 482] width 54 height 19
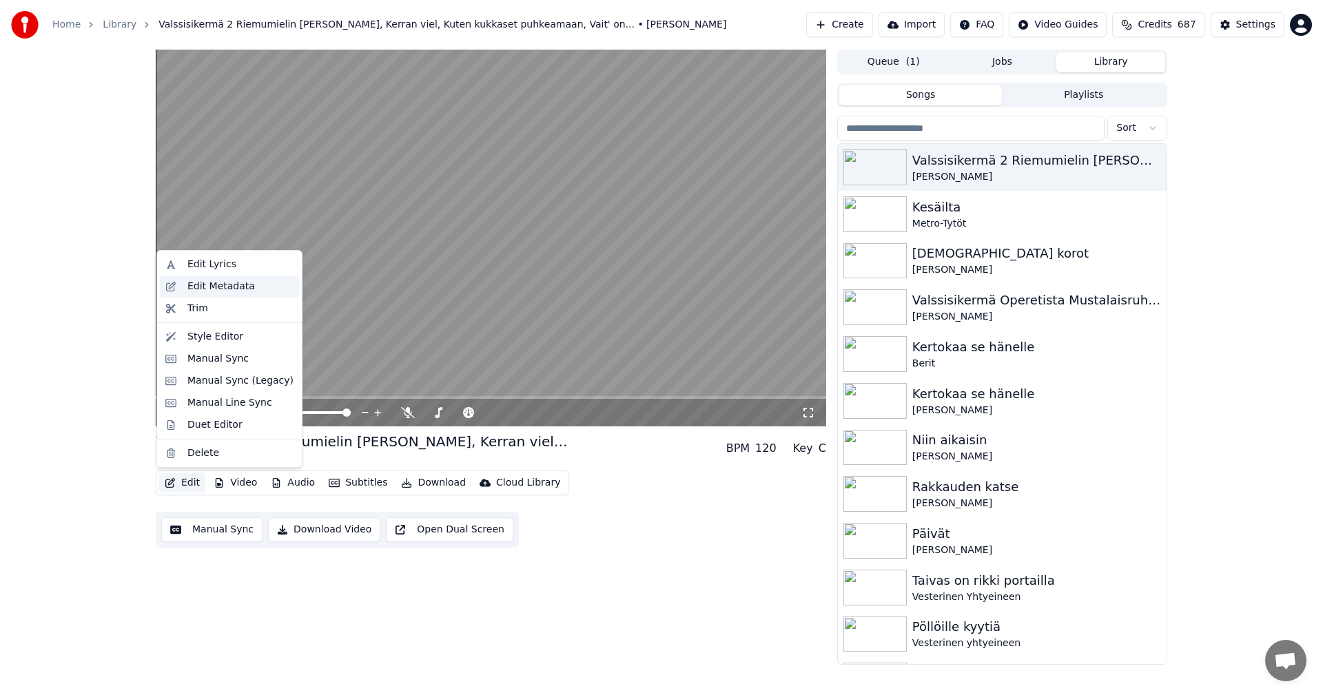
click at [234, 289] on div "Edit Metadata" at bounding box center [221, 287] width 68 height 14
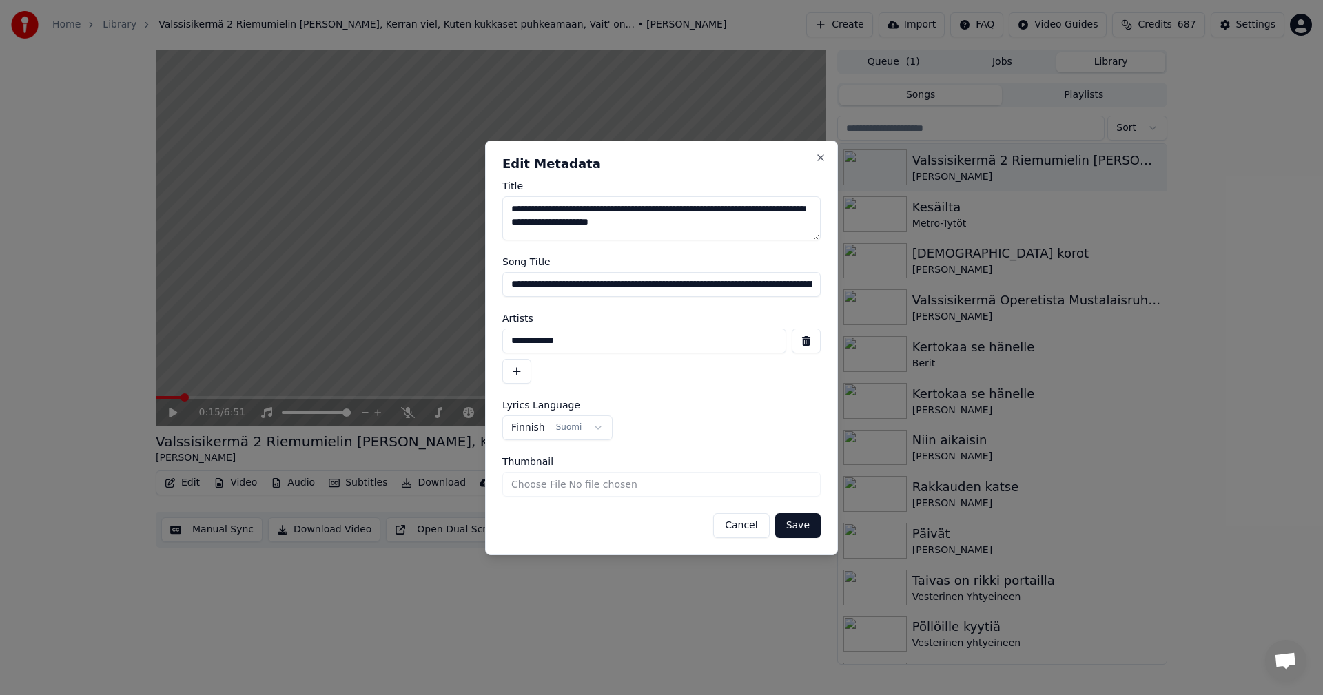
click at [578, 285] on input "**********" at bounding box center [661, 284] width 318 height 25
click at [687, 285] on input "**********" at bounding box center [661, 284] width 318 height 25
type input "**********"
click at [775, 513] on button "Save" at bounding box center [797, 525] width 45 height 25
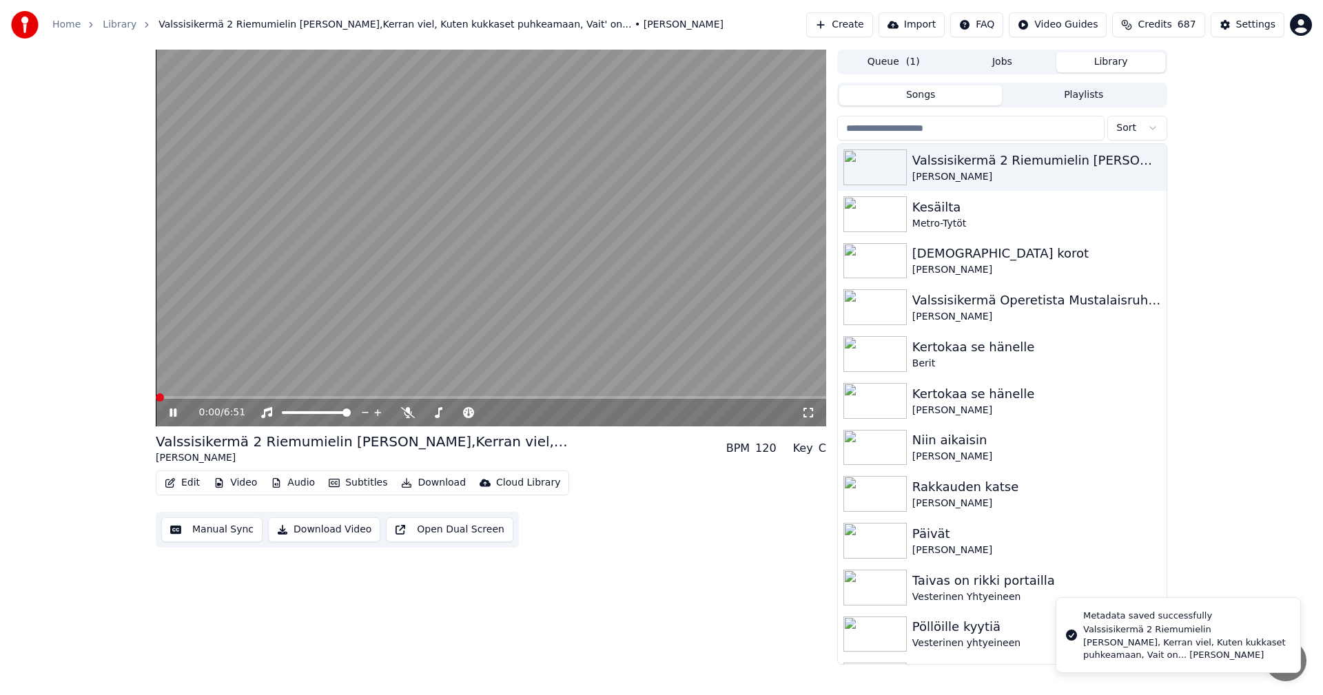
click at [176, 408] on div "0:00 / 6:51" at bounding box center [491, 413] width 671 height 28
click at [174, 416] on icon at bounding box center [173, 413] width 7 height 8
click at [183, 483] on button "Edit" at bounding box center [182, 482] width 46 height 19
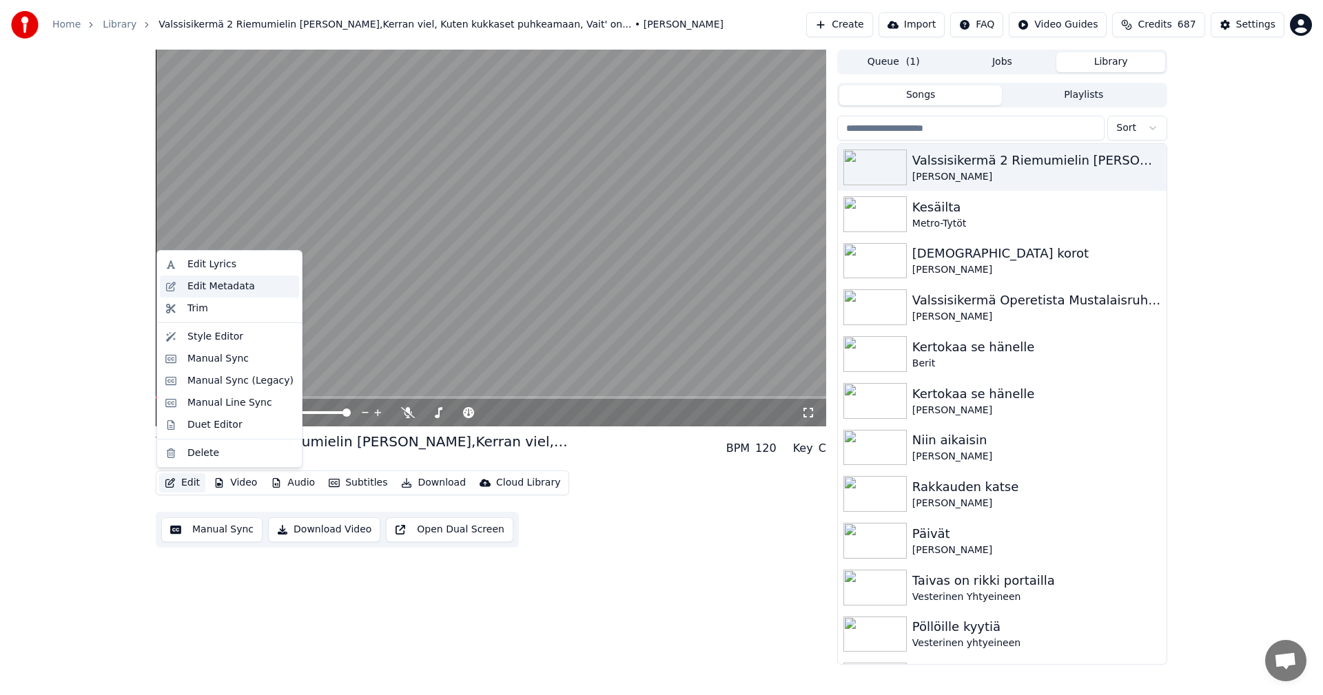
click at [235, 289] on div "Edit Metadata" at bounding box center [221, 287] width 68 height 14
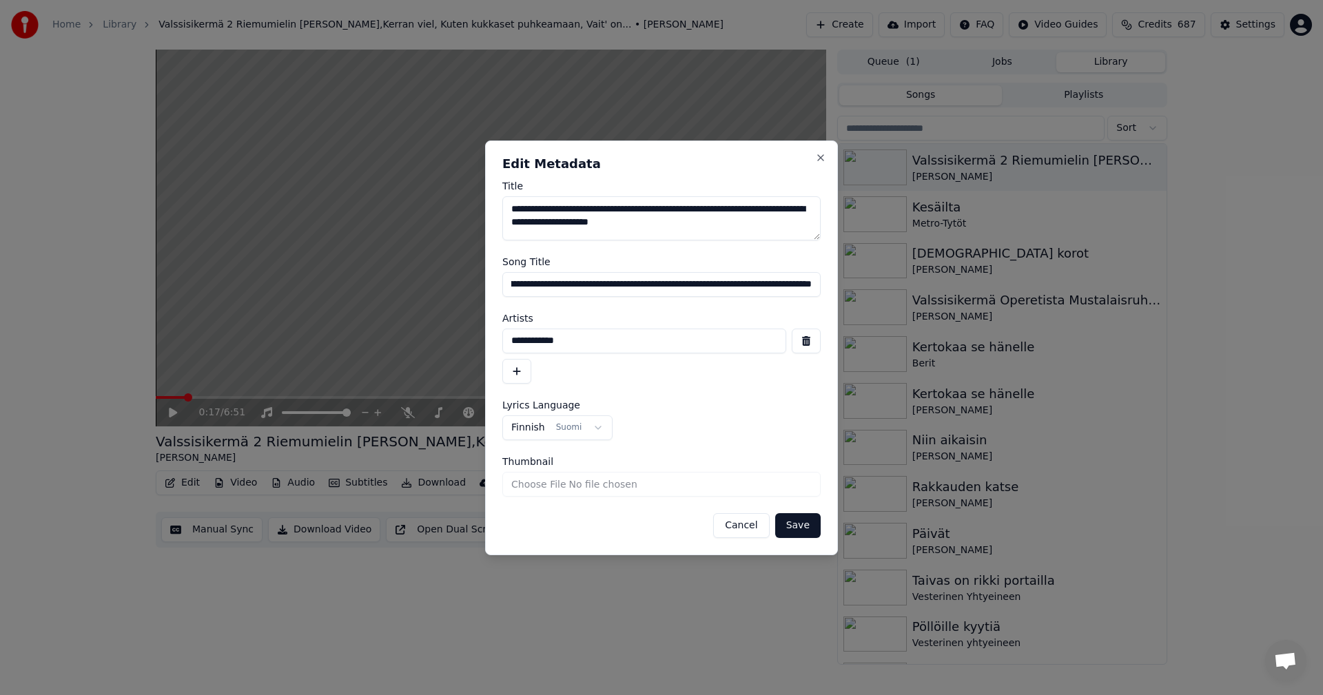
scroll to position [0, 88]
drag, startPoint x: 575, startPoint y: 285, endPoint x: 826, endPoint y: 291, distance: 250.2
click at [826, 291] on div "**********" at bounding box center [661, 348] width 353 height 415
click at [584, 287] on input "**********" at bounding box center [661, 284] width 318 height 25
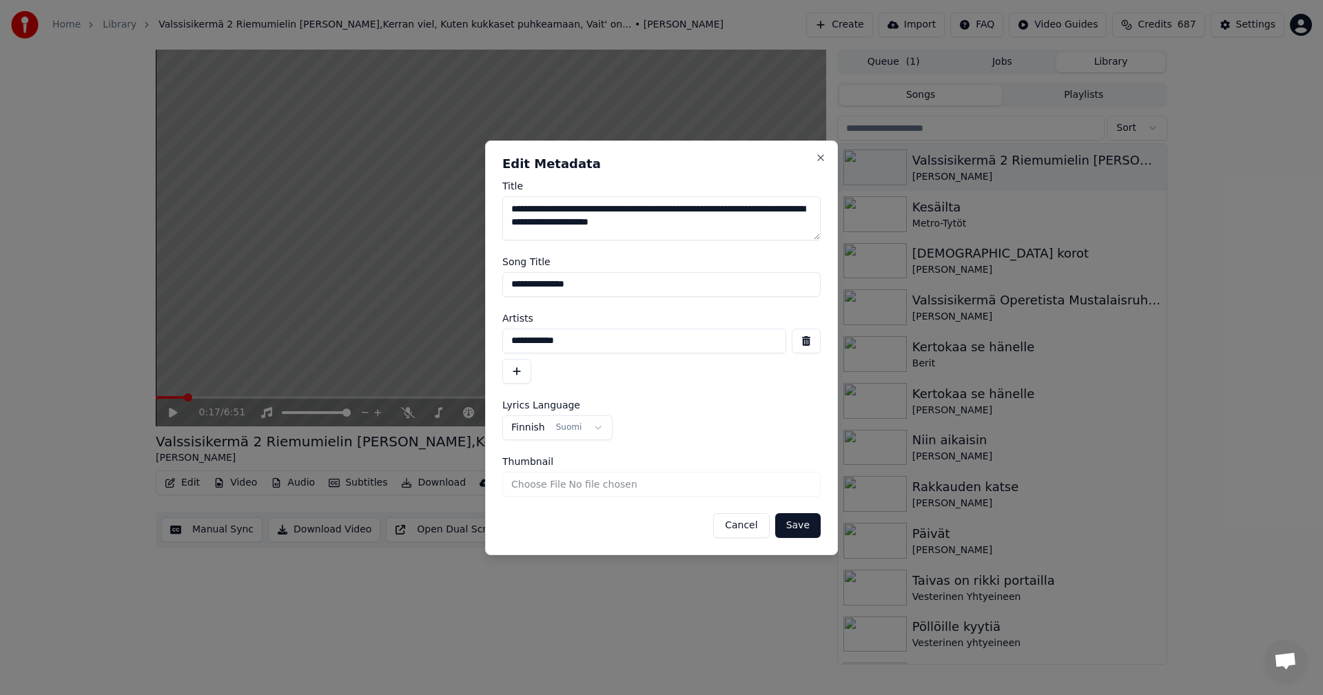
type input "**********"
click at [775, 513] on button "Save" at bounding box center [797, 525] width 45 height 25
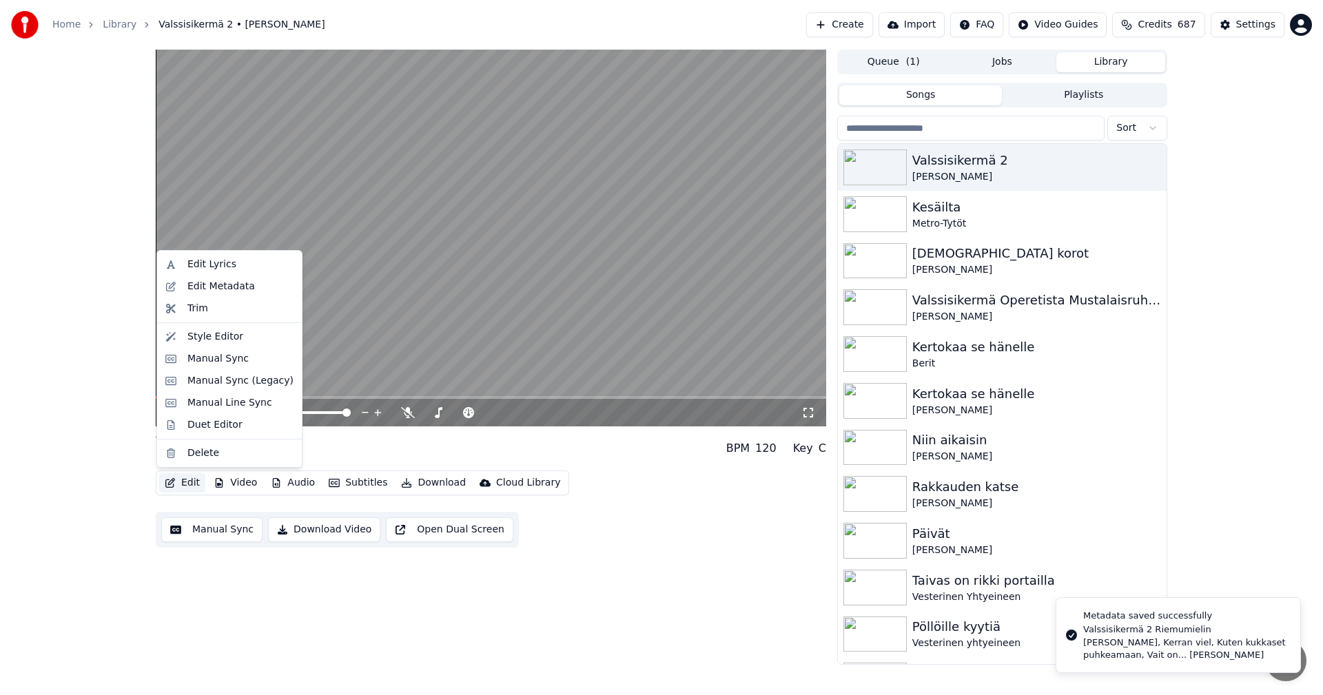
click at [183, 482] on button "Edit" at bounding box center [182, 482] width 46 height 19
click at [682, 398] on span at bounding box center [491, 397] width 671 height 3
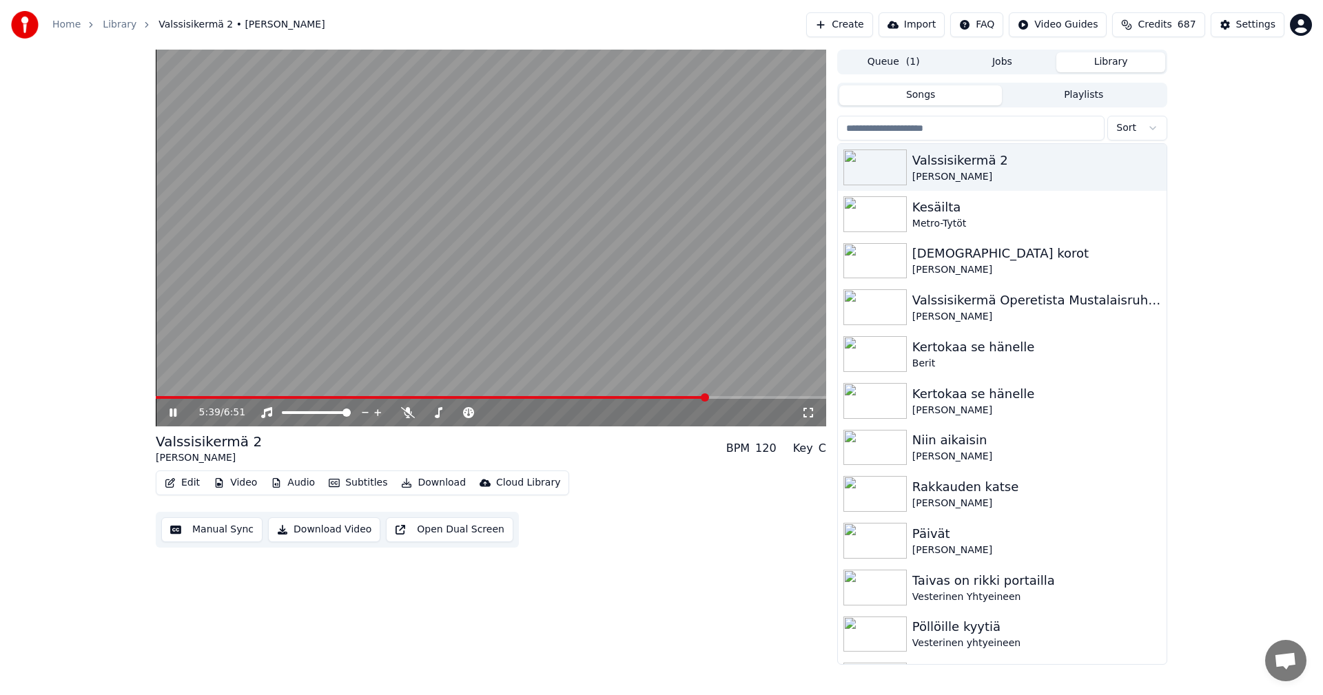
click at [708, 398] on span at bounding box center [491, 397] width 671 height 3
click at [172, 415] on icon at bounding box center [173, 413] width 7 height 8
click at [188, 485] on button "Edit" at bounding box center [182, 482] width 46 height 19
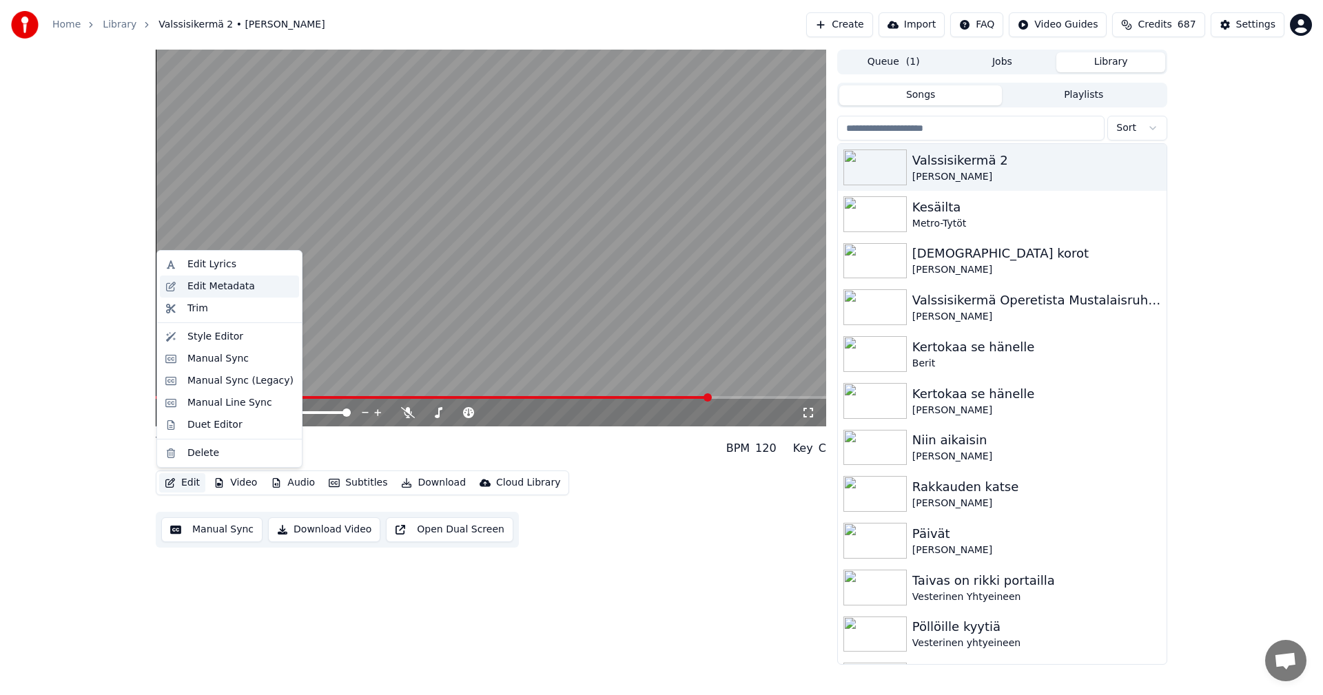
click at [232, 289] on div "Edit Metadata" at bounding box center [221, 287] width 68 height 14
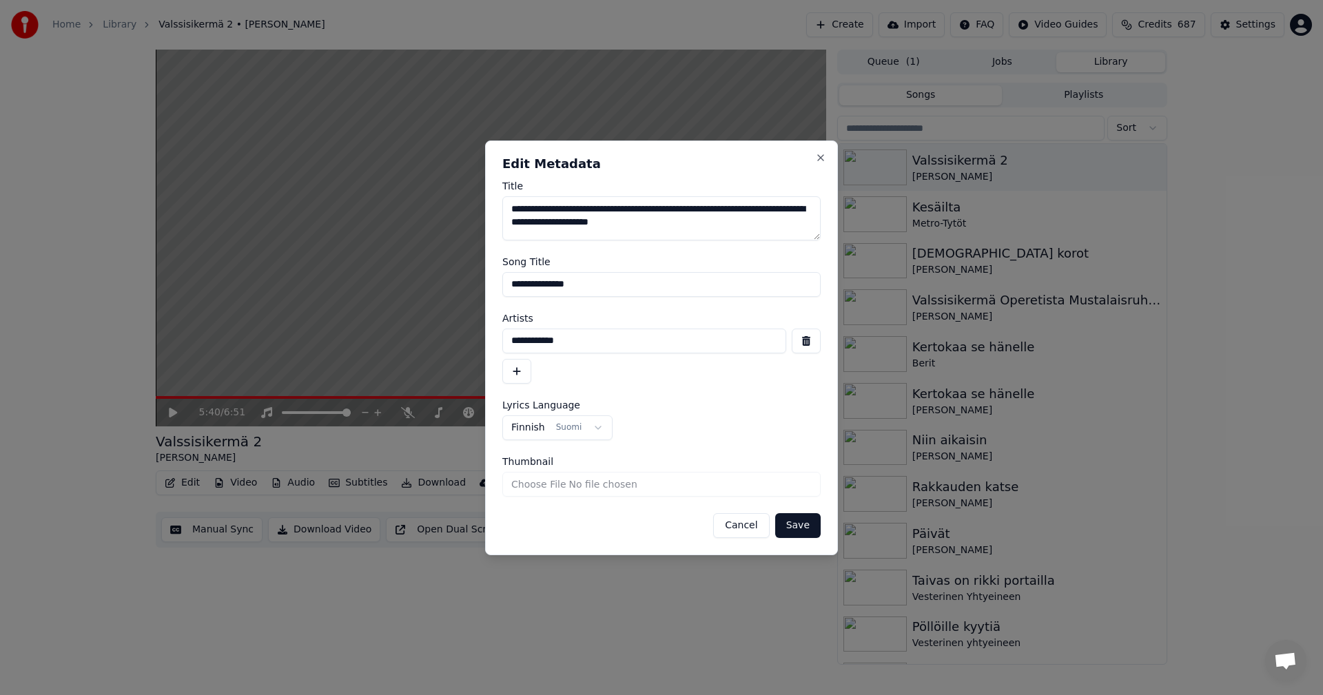
drag, startPoint x: 693, startPoint y: 225, endPoint x: 509, endPoint y: 206, distance: 185.0
click at [509, 206] on textarea "**********" at bounding box center [661, 218] width 318 height 44
click at [533, 220] on textarea "Title" at bounding box center [661, 218] width 318 height 44
drag, startPoint x: 584, startPoint y: 280, endPoint x: 504, endPoint y: 282, distance: 80.7
click at [504, 282] on input "**********" at bounding box center [661, 284] width 318 height 25
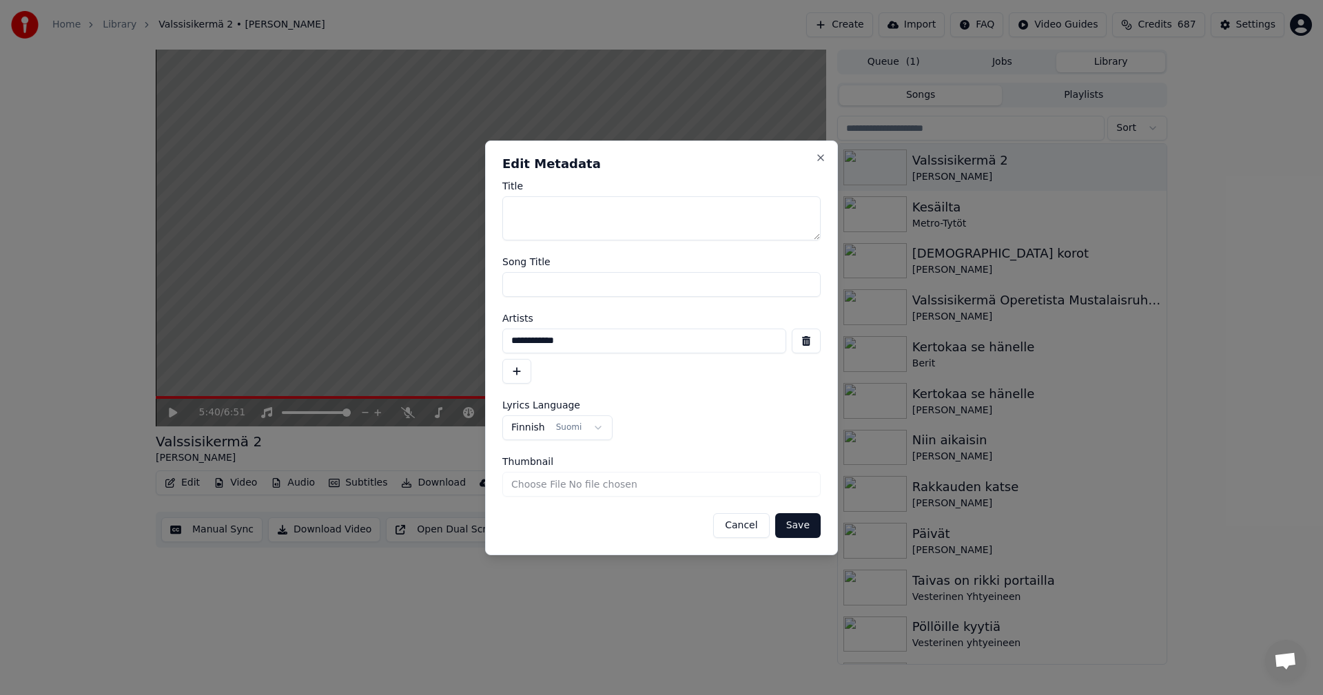
click at [535, 288] on input "Song Title" at bounding box center [661, 284] width 318 height 25
click at [737, 525] on button "Cancel" at bounding box center [741, 525] width 56 height 25
